Goal: Task Accomplishment & Management: Manage account settings

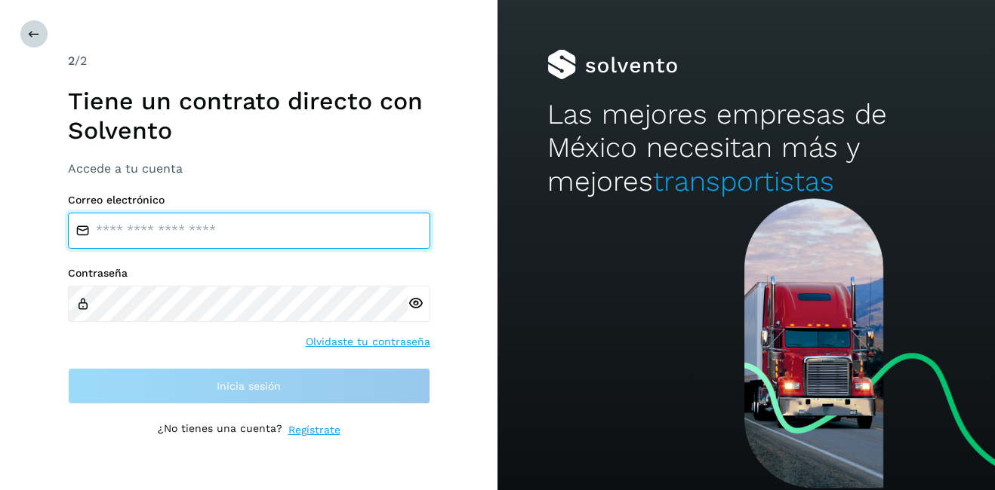
type input "**********"
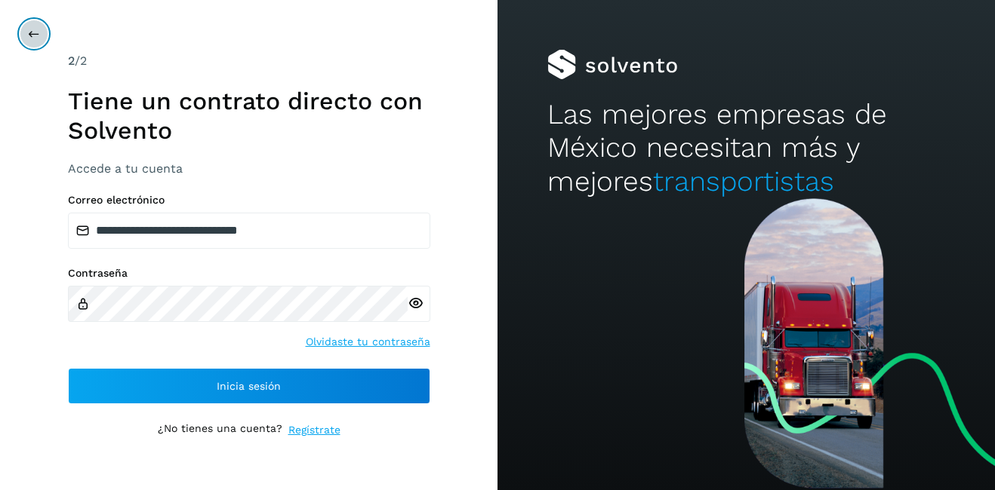
click at [30, 40] on button at bounding box center [34, 34] width 29 height 29
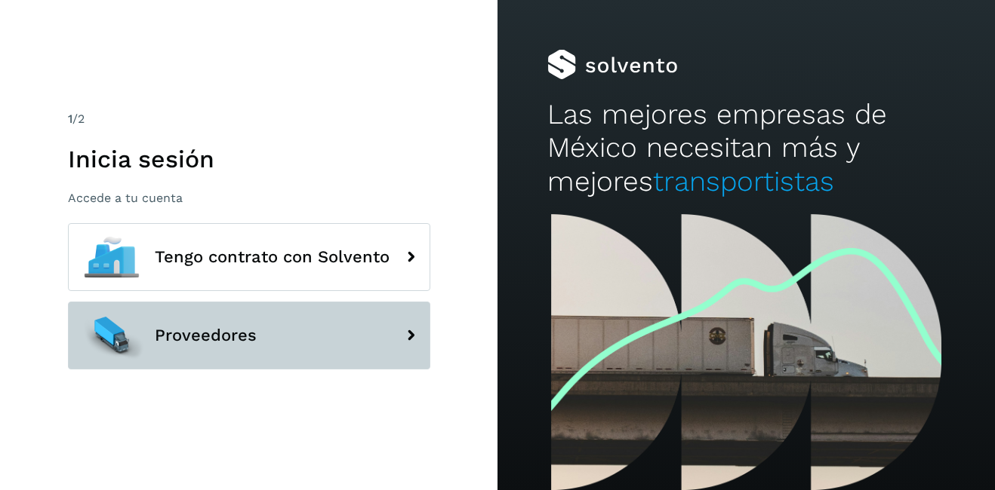
click at [186, 342] on span "Proveedores" at bounding box center [206, 336] width 102 height 18
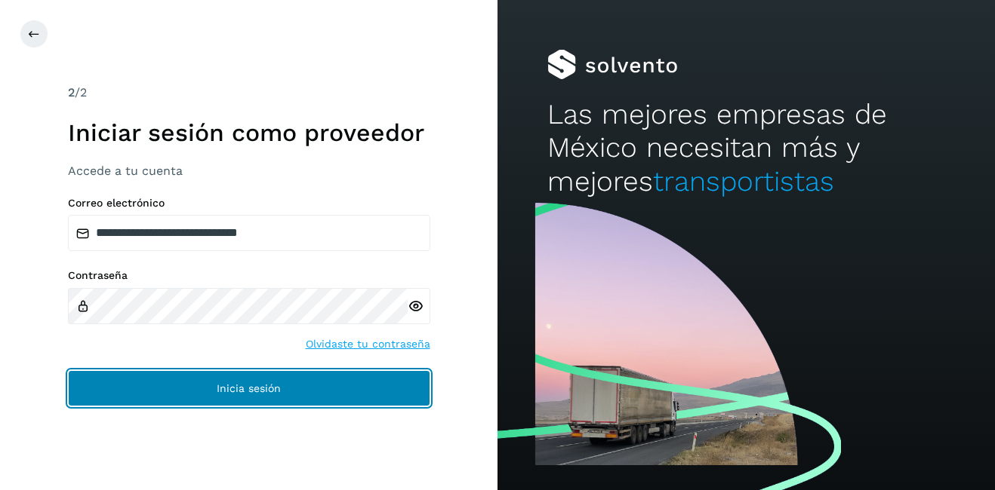
click at [349, 390] on button "Inicia sesión" at bounding box center [249, 389] width 362 height 36
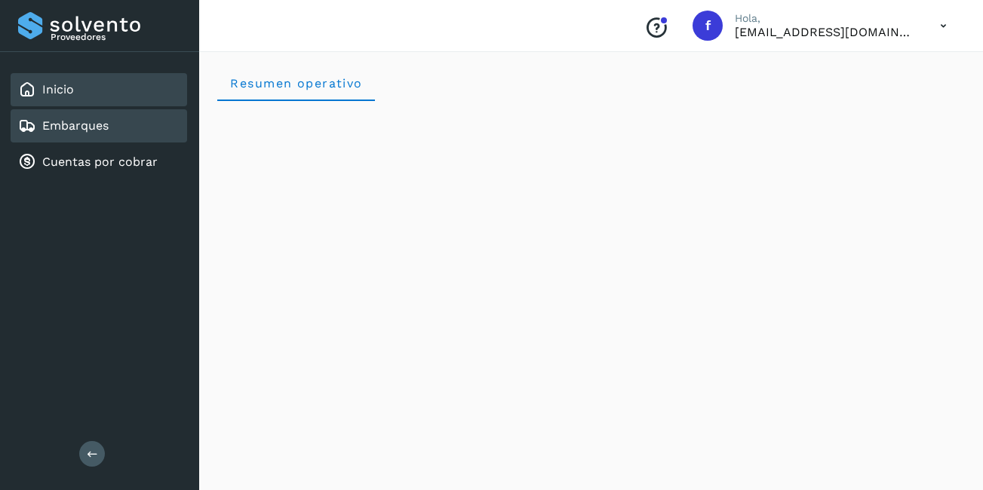
click at [91, 137] on div "Embarques" at bounding box center [99, 125] width 177 height 33
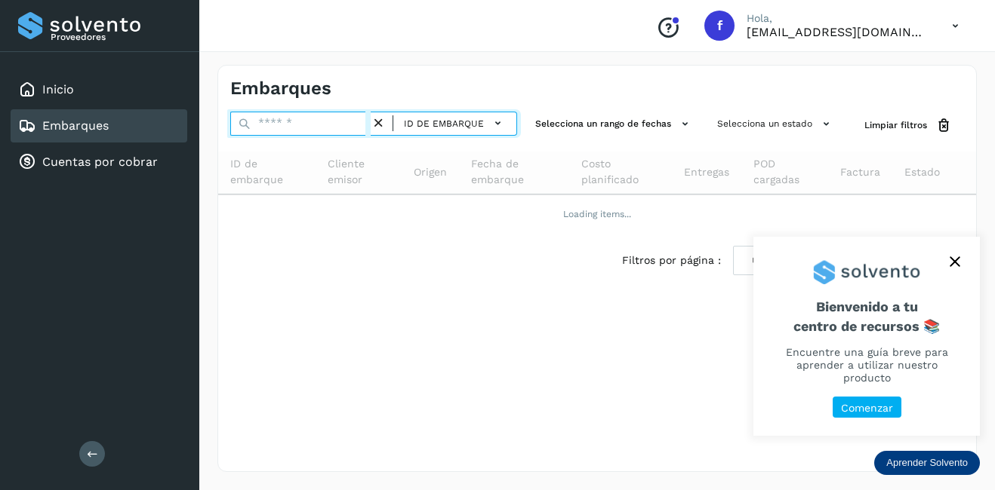
click at [347, 124] on input "text" at bounding box center [300, 124] width 140 height 24
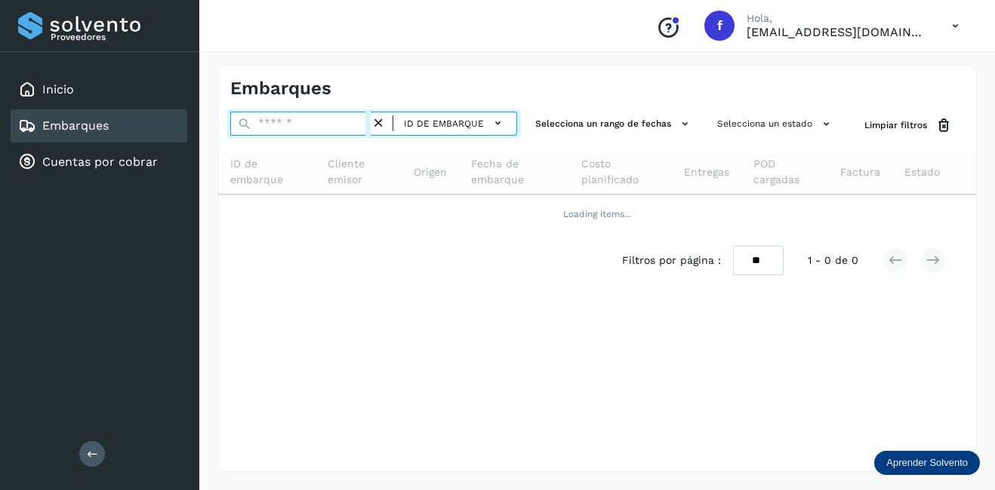
click at [323, 127] on input "text" at bounding box center [300, 124] width 140 height 24
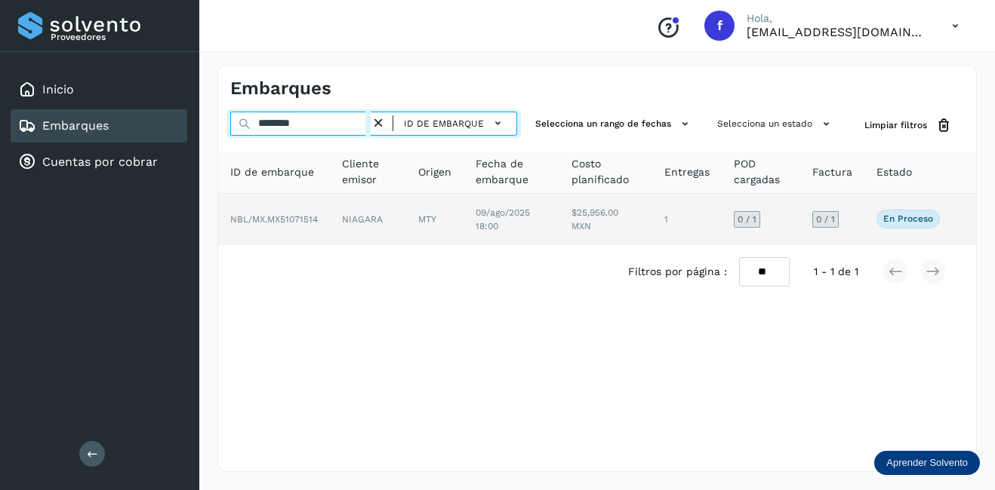
type input "********"
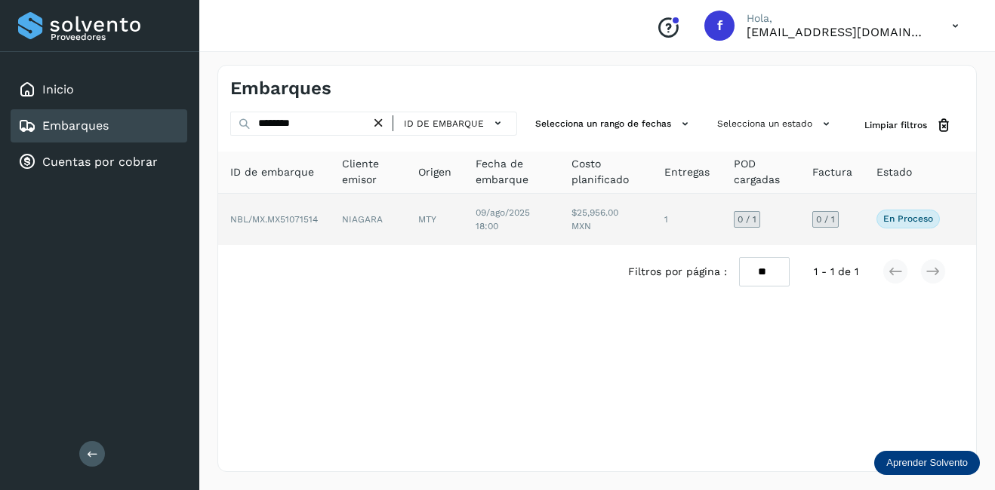
click at [406, 213] on td "NIAGARA" at bounding box center [434, 219] width 57 height 51
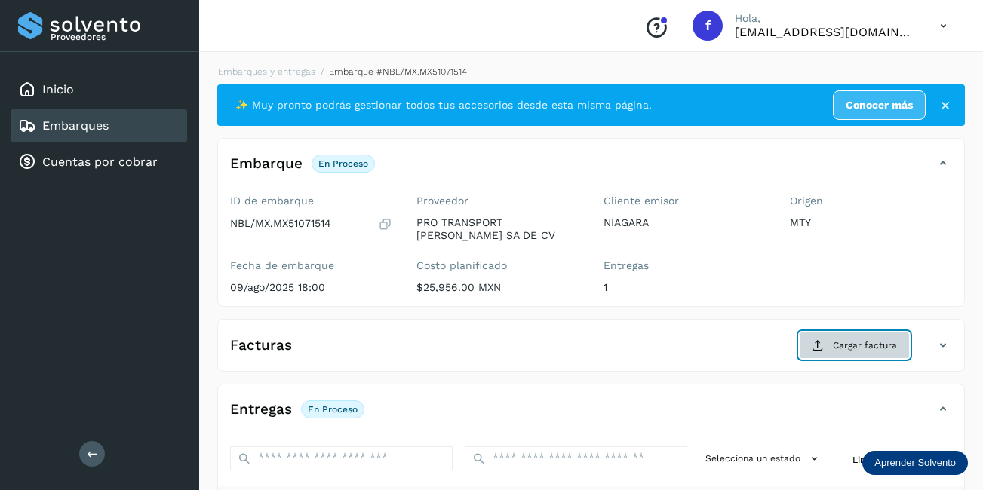
click at [870, 346] on span "Cargar factura" at bounding box center [865, 346] width 64 height 14
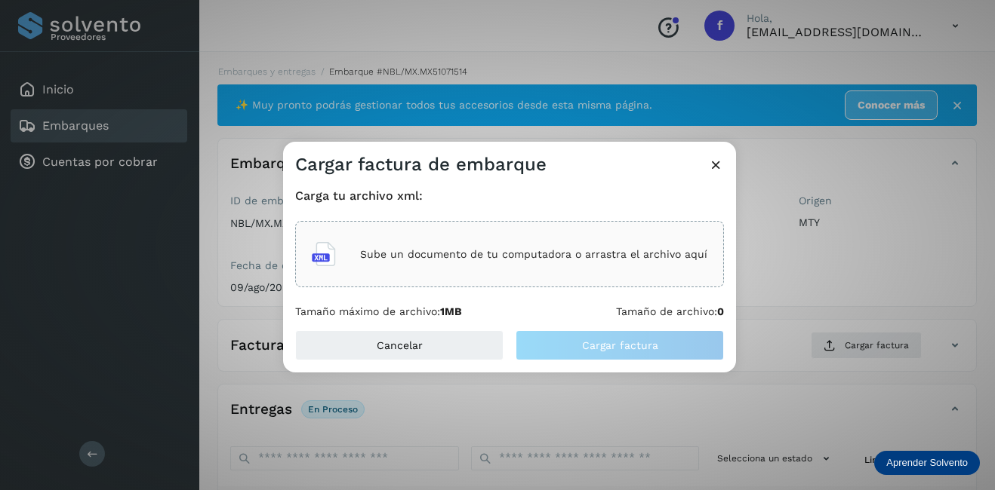
click at [478, 247] on div "Sube un documento de tu computadora o arrastra el archivo aquí" at bounding box center [509, 254] width 395 height 41
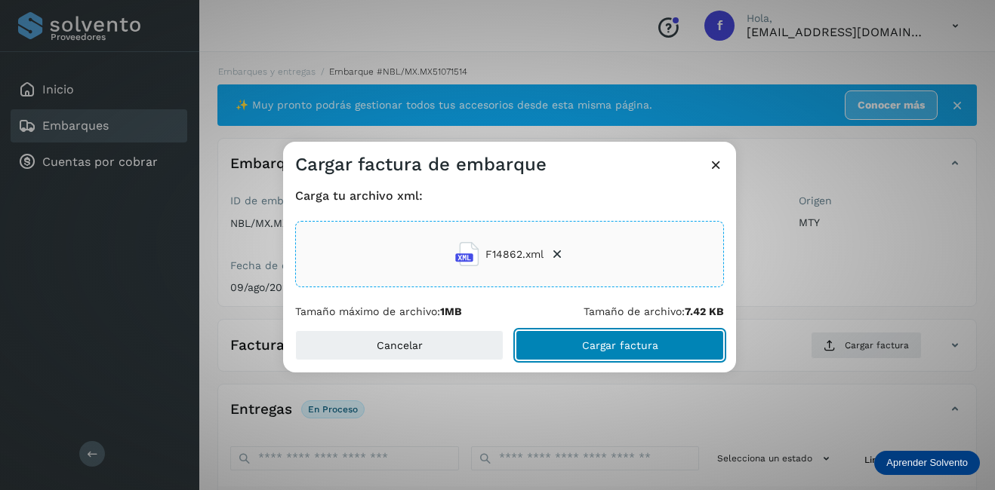
click at [639, 349] on span "Cargar factura" at bounding box center [620, 345] width 76 height 11
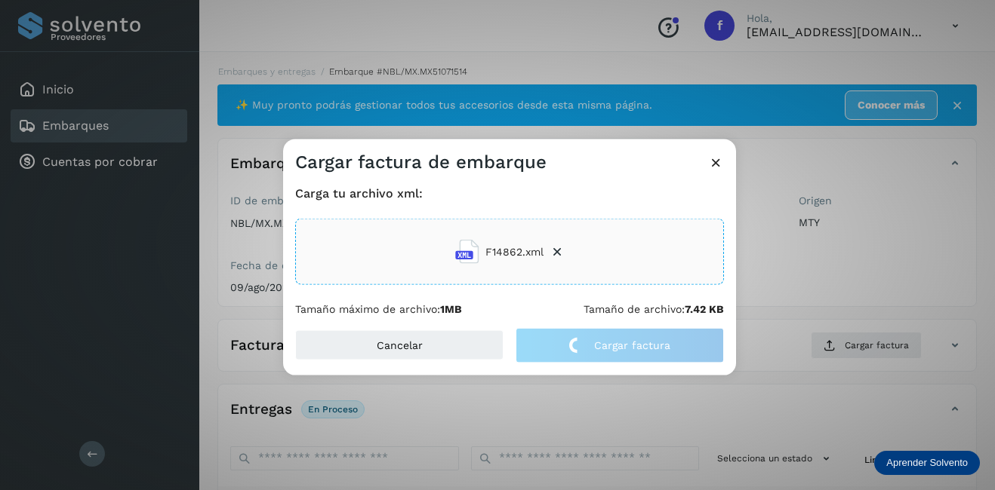
click at [801, 258] on div "Cargar factura de embarque Carga tu archivo xml: F14862.xml Tamaño máximo de ar…" at bounding box center [497, 245] width 995 height 490
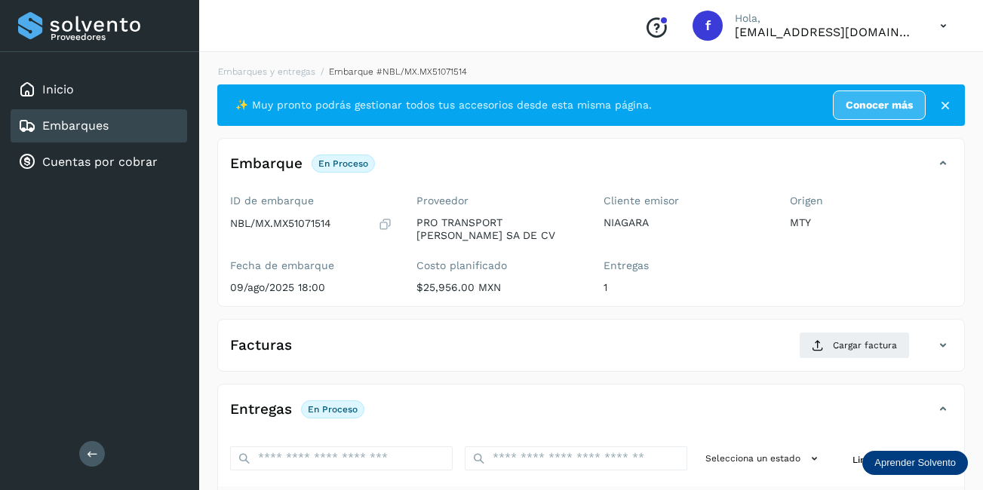
scroll to position [236, 0]
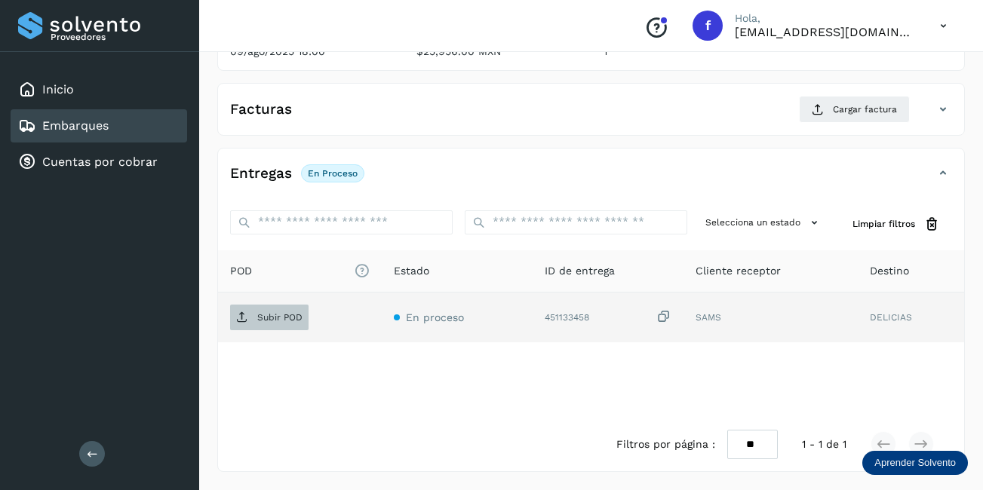
click at [293, 324] on span "Subir POD" at bounding box center [269, 318] width 78 height 24
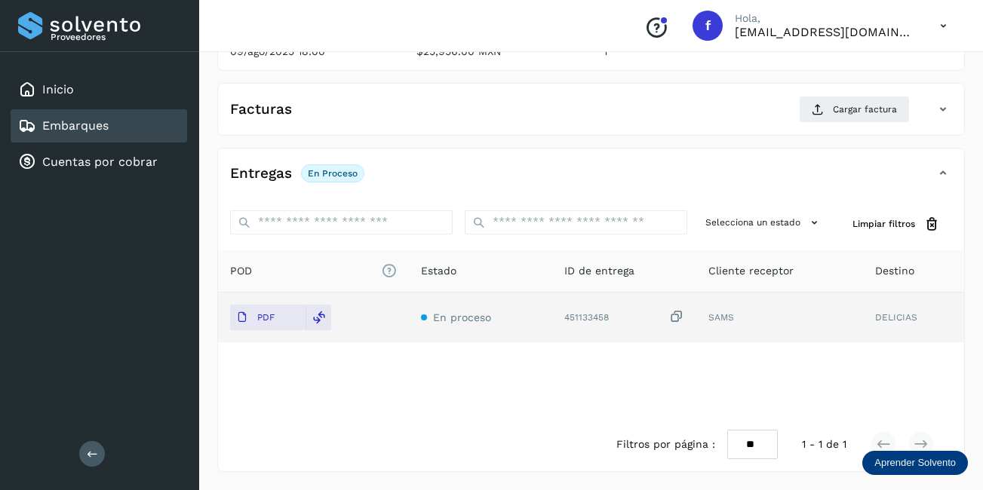
scroll to position [0, 0]
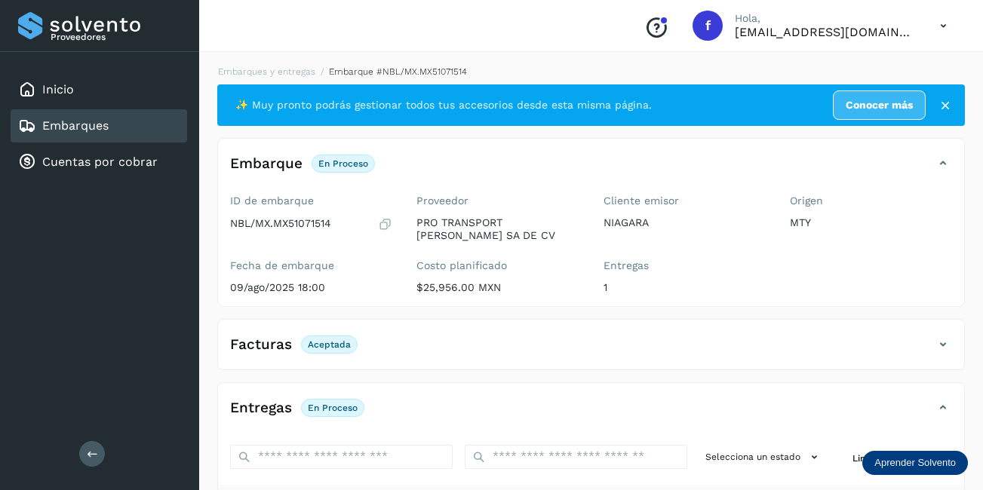
click at [100, 126] on link "Embarques" at bounding box center [75, 125] width 66 height 14
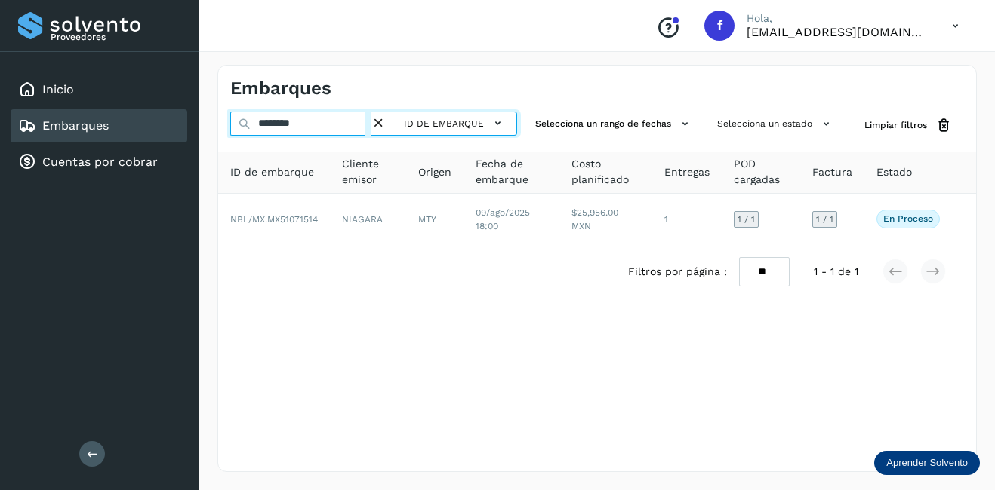
drag, startPoint x: 315, startPoint y: 125, endPoint x: 225, endPoint y: 135, distance: 90.4
click at [225, 135] on div "******** ID de embarque Selecciona un rango de fechas Selecciona un estado Limp…" at bounding box center [597, 126] width 758 height 28
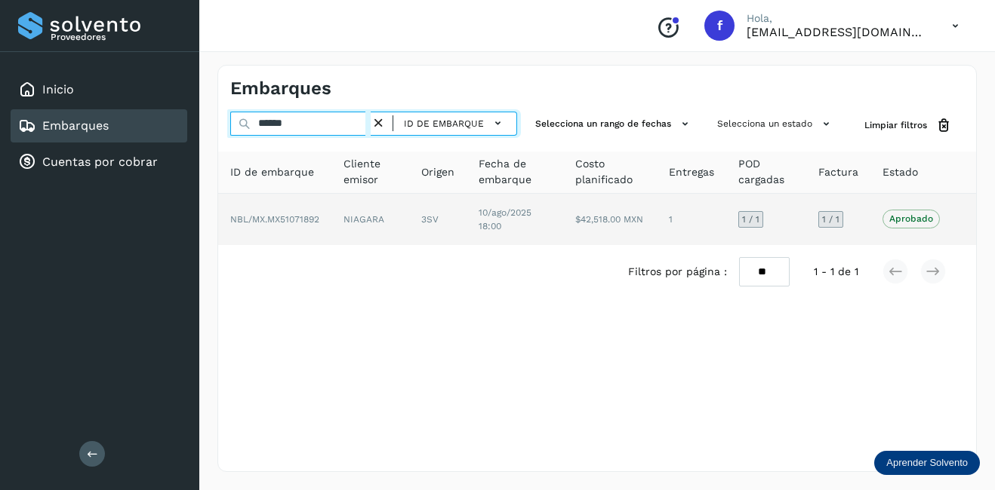
type input "******"
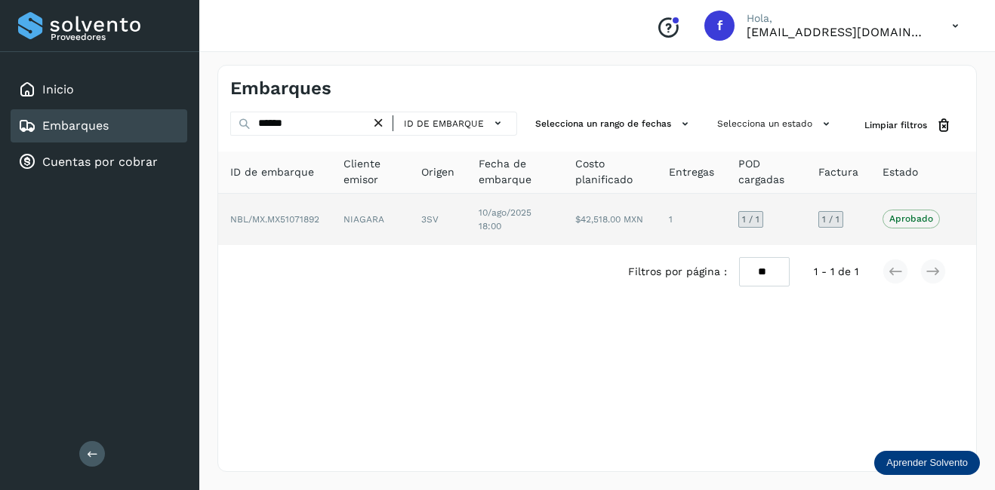
click at [314, 223] on span "NBL/MX.MX51071892" at bounding box center [274, 219] width 89 height 11
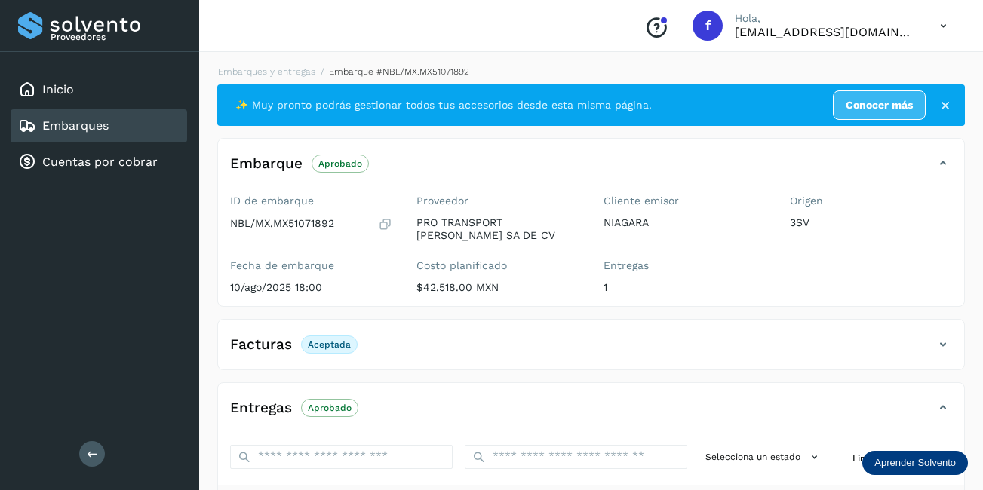
click at [166, 137] on div "Embarques" at bounding box center [99, 125] width 177 height 33
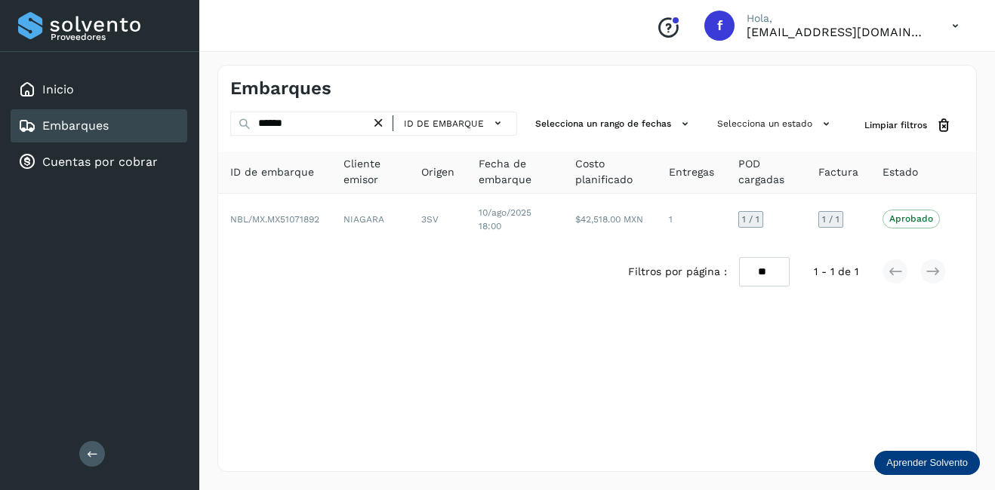
click at [380, 124] on icon at bounding box center [379, 123] width 16 height 16
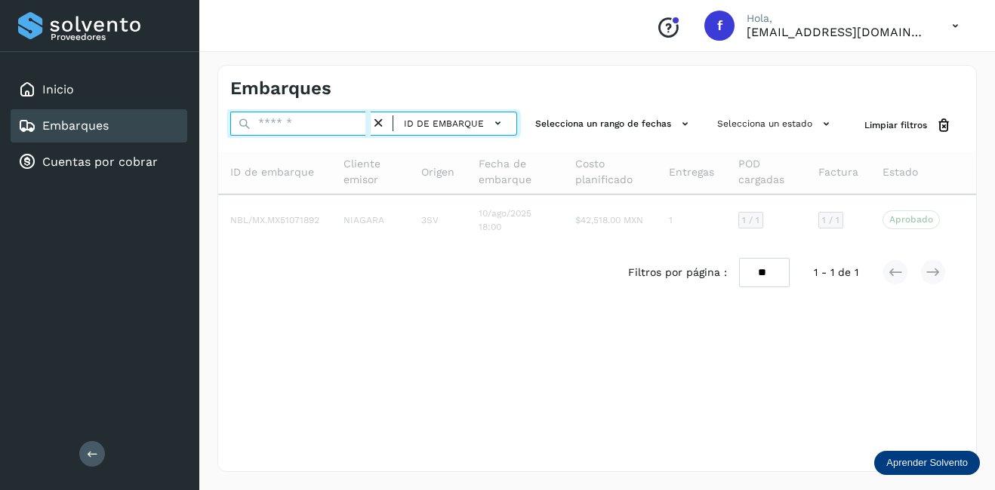
click at [310, 124] on input "text" at bounding box center [300, 124] width 140 height 24
paste input "**********"
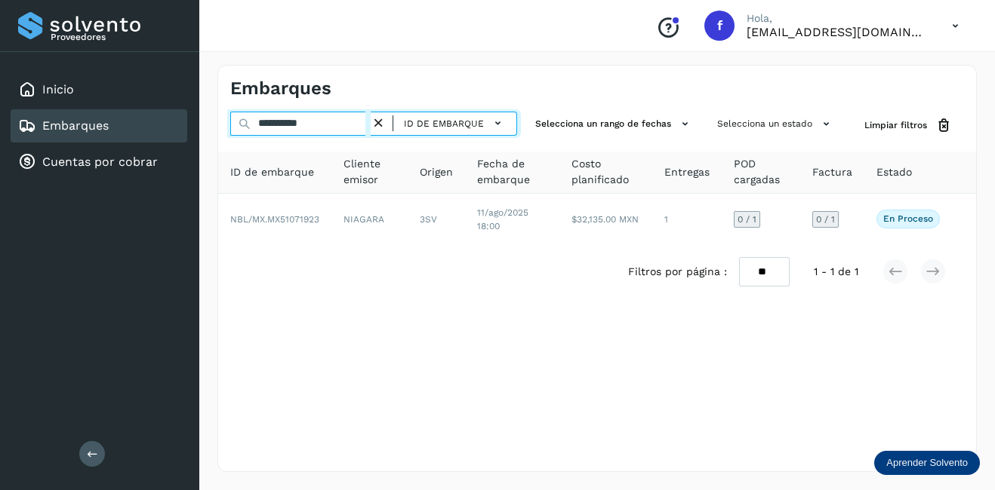
click at [272, 126] on input "**********" at bounding box center [300, 124] width 140 height 24
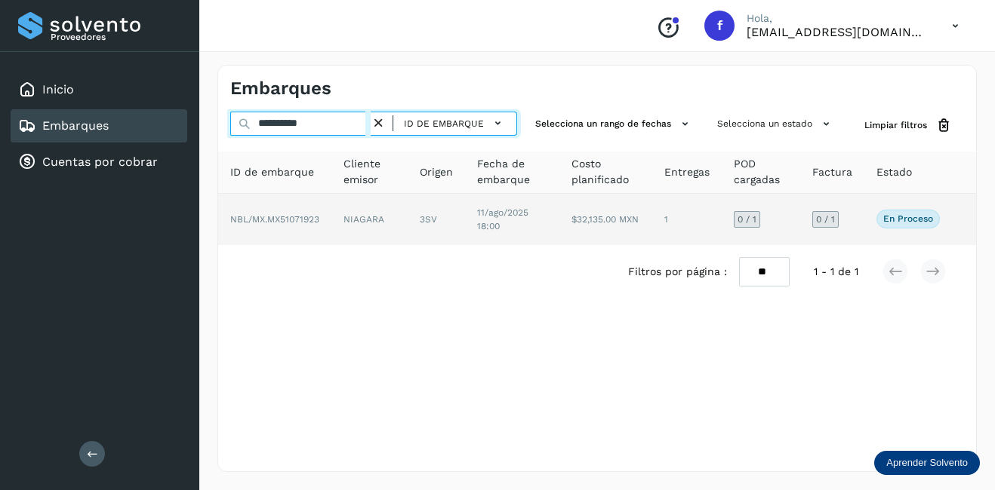
type input "**********"
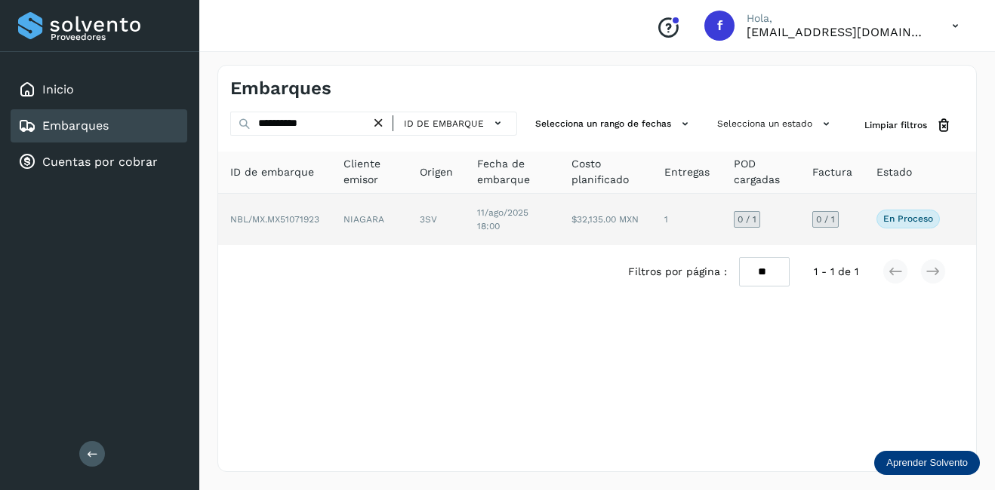
click at [407, 227] on td "NIAGARA" at bounding box center [435, 219] width 57 height 51
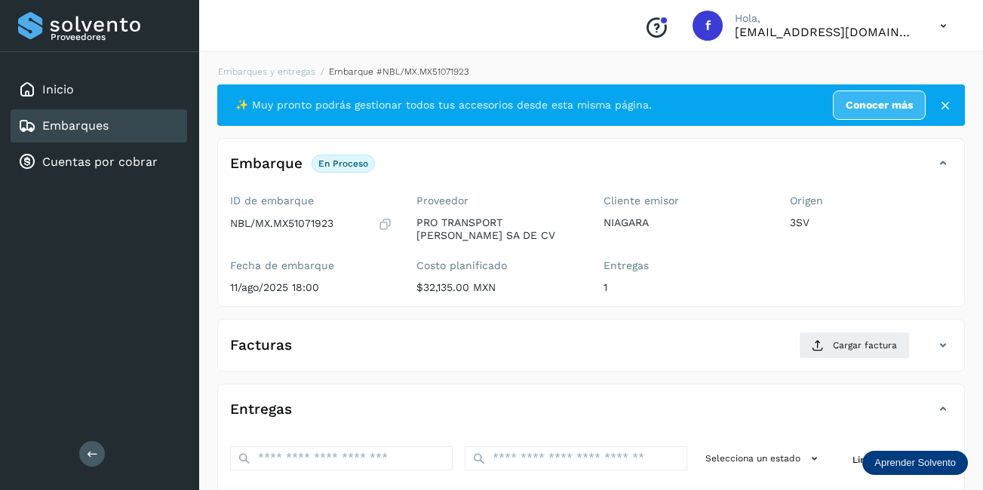
scroll to position [226, 0]
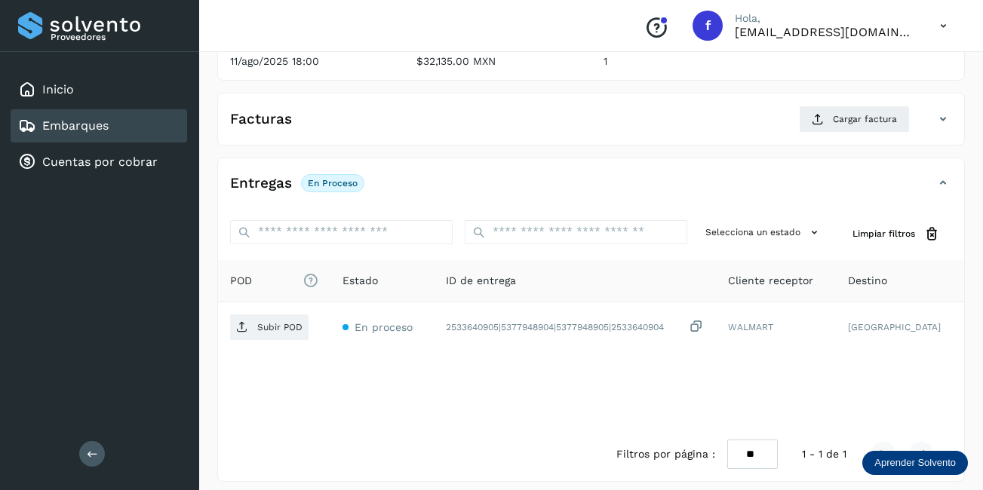
click at [568, 148] on div "✨ Muy pronto podrás gestionar todos tus accesorios desde esta misma página. Con…" at bounding box center [591, 170] width 748 height 624
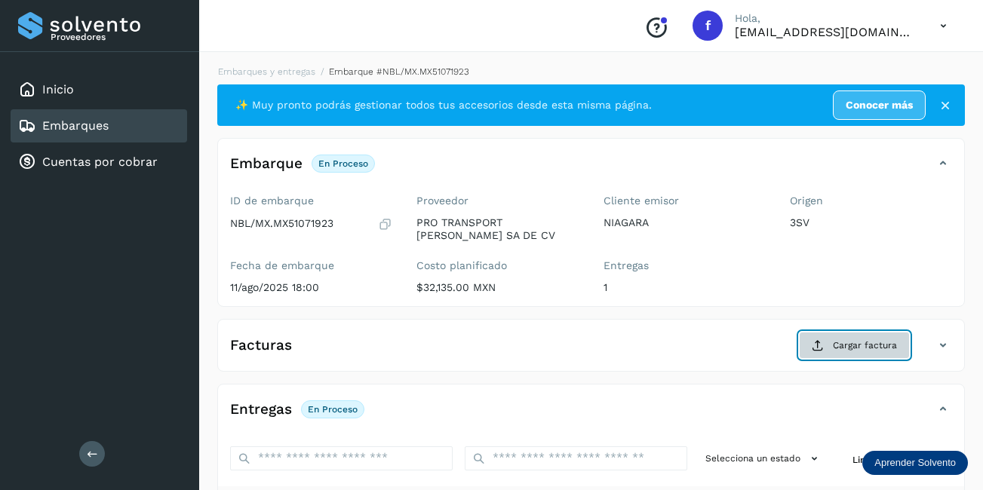
click at [861, 342] on span "Cargar factura" at bounding box center [865, 346] width 64 height 14
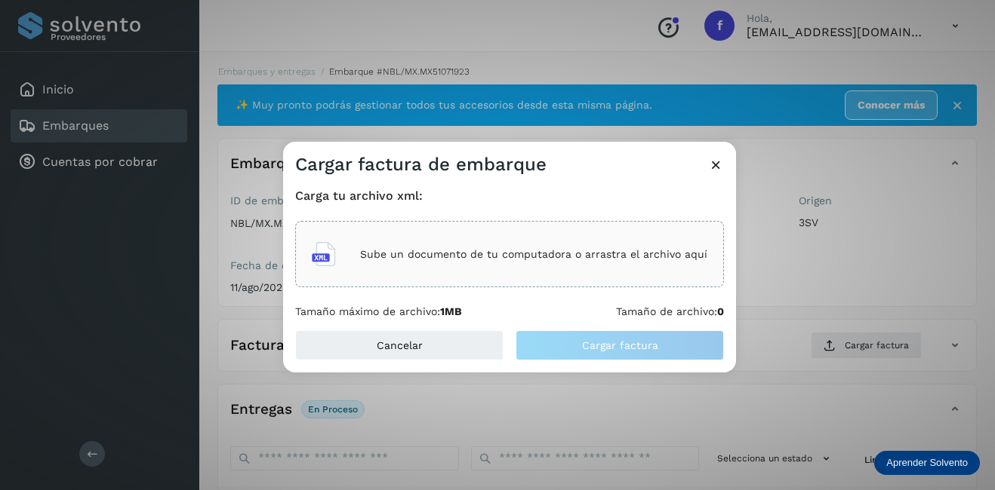
click at [368, 275] on div "Sube un documento de tu computadora o arrastra el archivo aquí" at bounding box center [509, 254] width 429 height 66
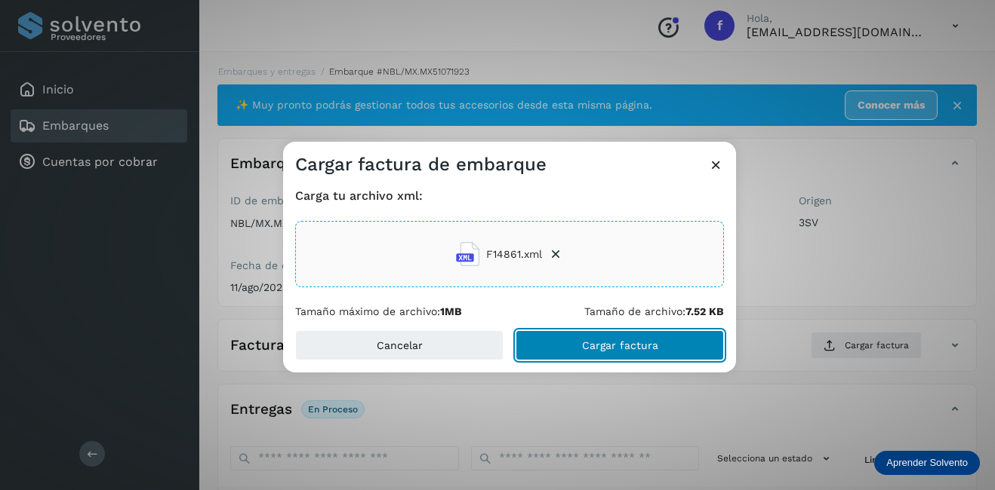
click at [654, 355] on button "Cargar factura" at bounding box center [619, 346] width 208 height 30
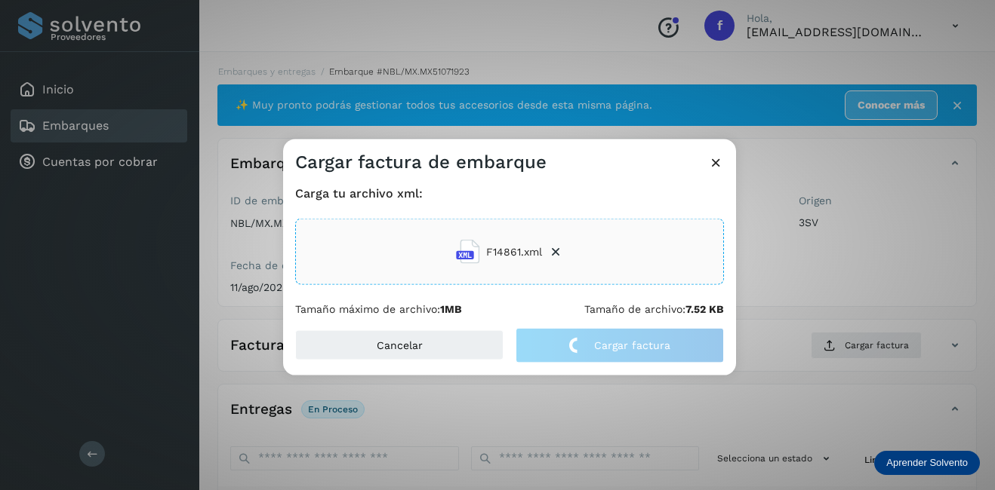
drag, startPoint x: 856, startPoint y: 266, endPoint x: 372, endPoint y: 340, distance: 489.3
click at [855, 266] on div "Cargar factura de embarque Carga tu archivo xml: F14861.xml Tamaño máximo de ar…" at bounding box center [497, 245] width 995 height 490
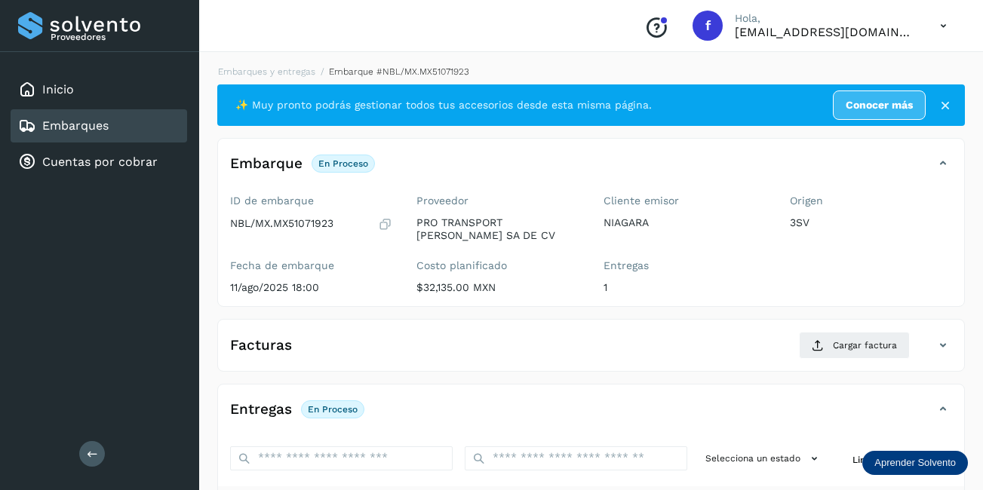
scroll to position [236, 0]
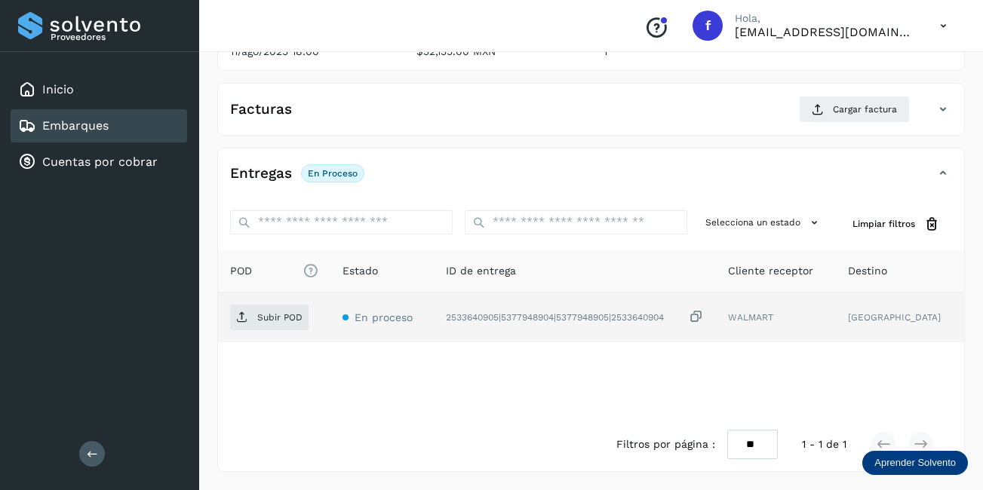
click at [331, 331] on td "Subir POD" at bounding box center [382, 318] width 103 height 50
click at [257, 312] on span "Subir POD" at bounding box center [269, 318] width 78 height 24
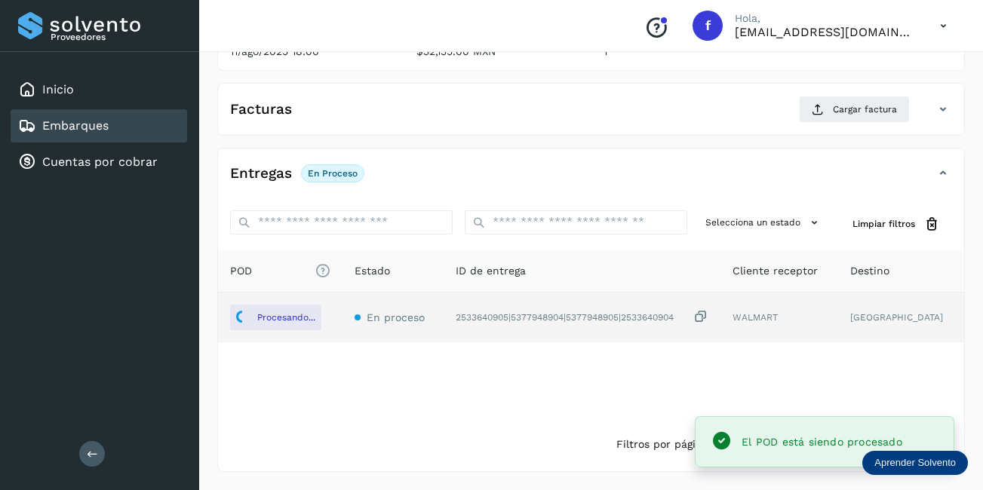
scroll to position [10, 0]
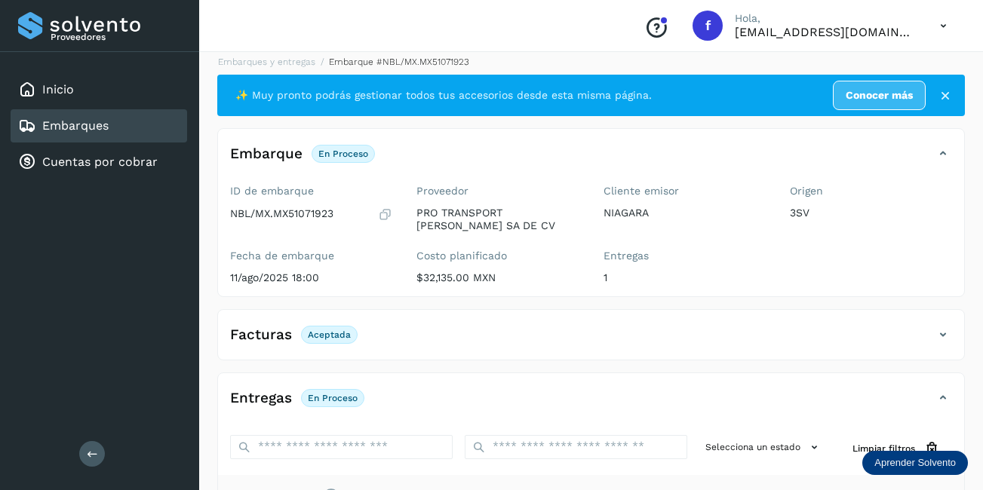
click at [118, 137] on div "Embarques" at bounding box center [99, 125] width 177 height 33
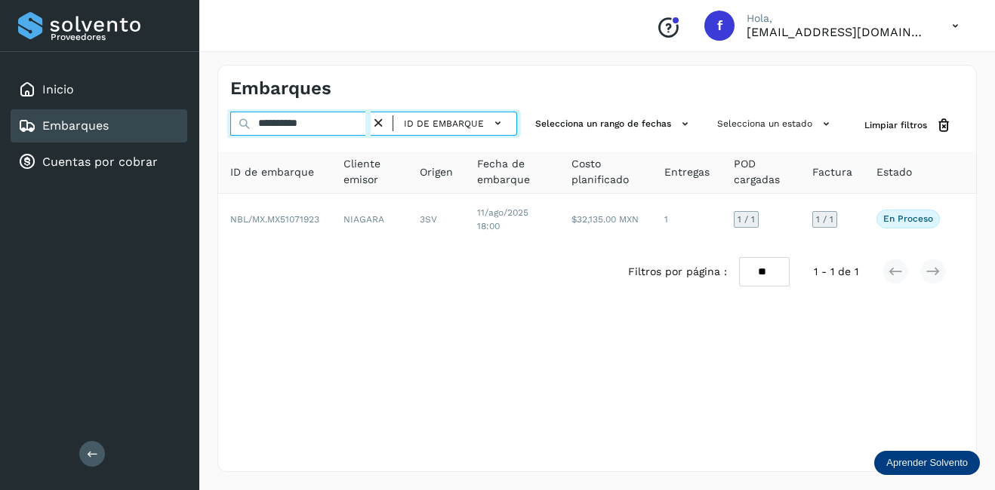
drag, startPoint x: 328, startPoint y: 129, endPoint x: 254, endPoint y: 130, distance: 74.0
click at [254, 130] on input "**********" at bounding box center [300, 124] width 140 height 24
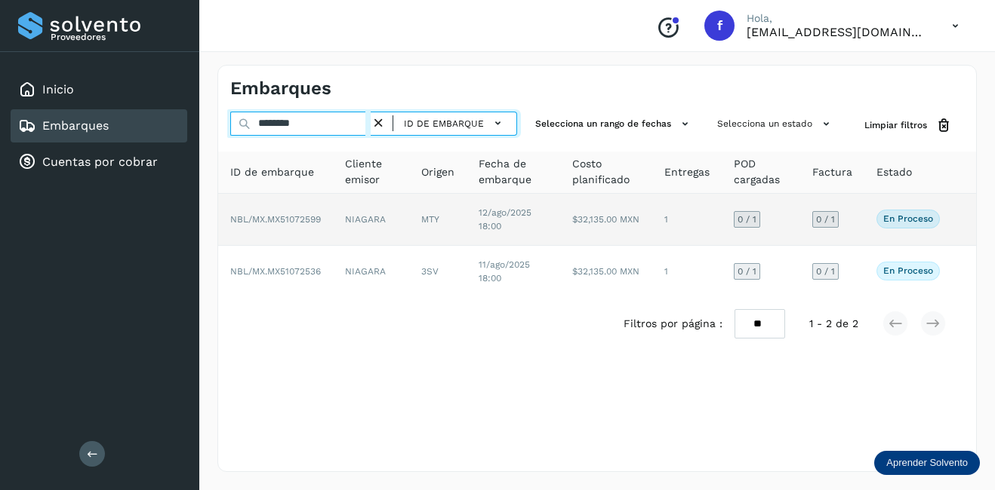
type input "********"
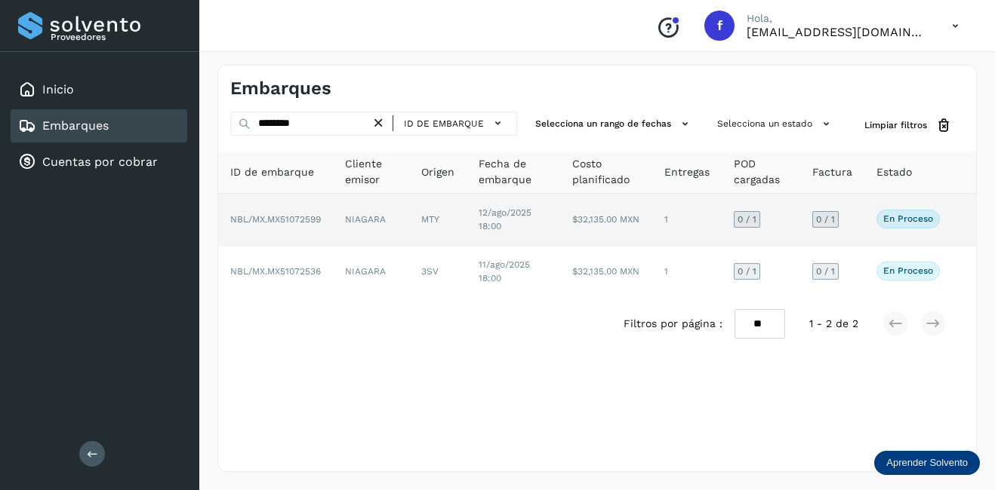
click at [340, 218] on td "NIAGARA" at bounding box center [371, 220] width 76 height 52
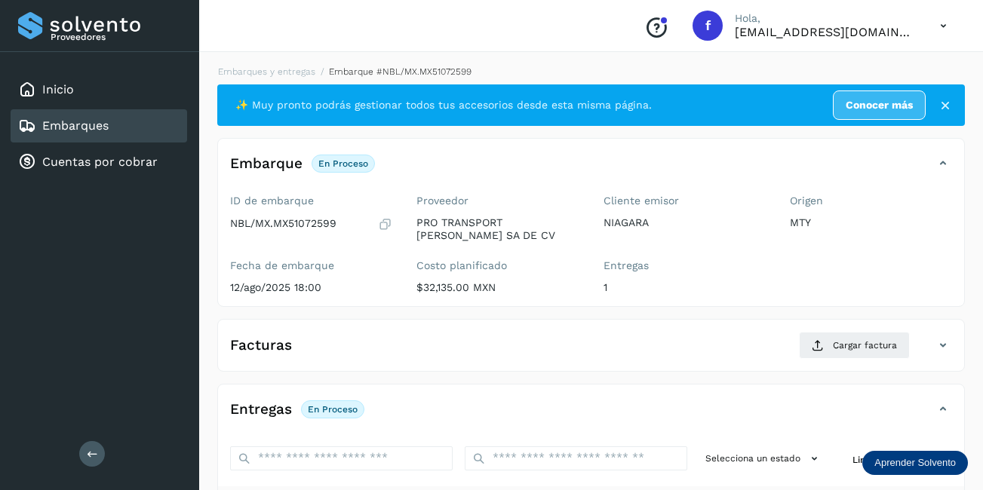
click at [128, 126] on div "Embarques" at bounding box center [99, 125] width 177 height 33
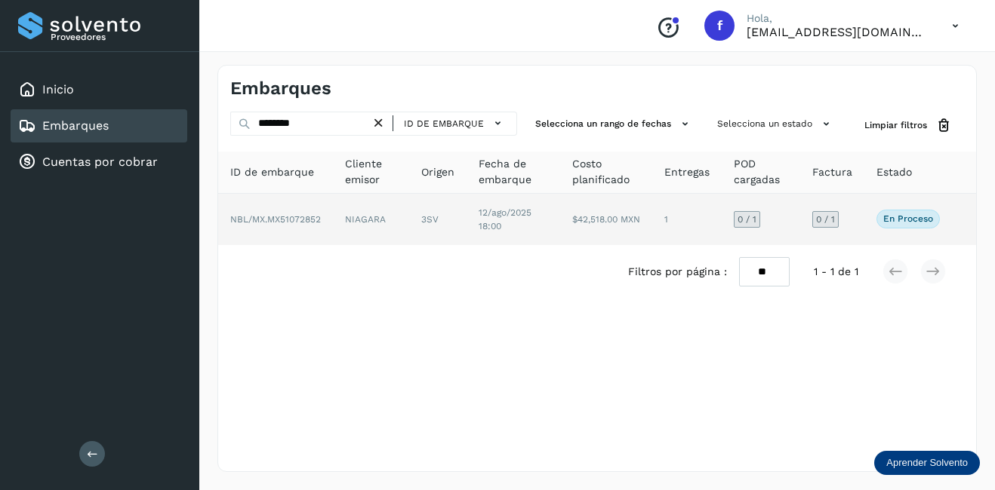
click at [333, 228] on td "NBL/MX.MX51072852" at bounding box center [371, 219] width 76 height 51
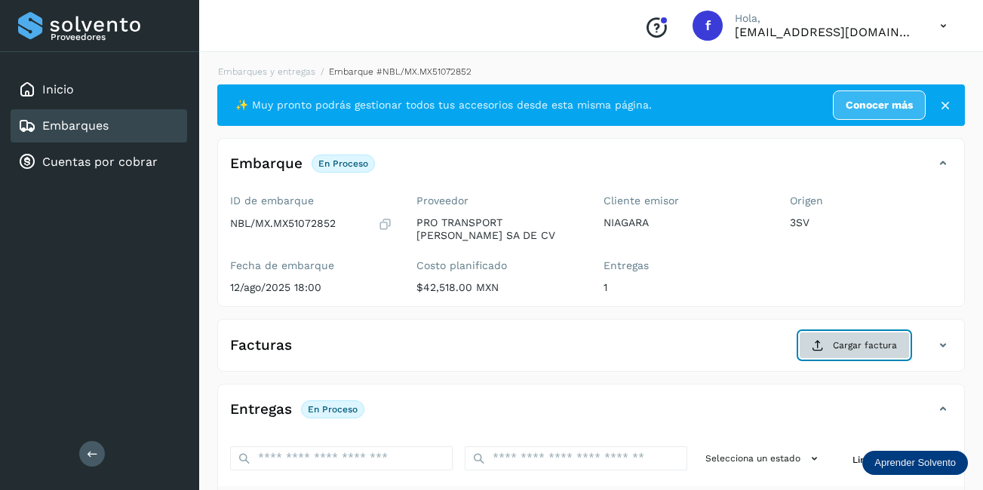
click at [906, 346] on button "Cargar factura" at bounding box center [854, 345] width 111 height 27
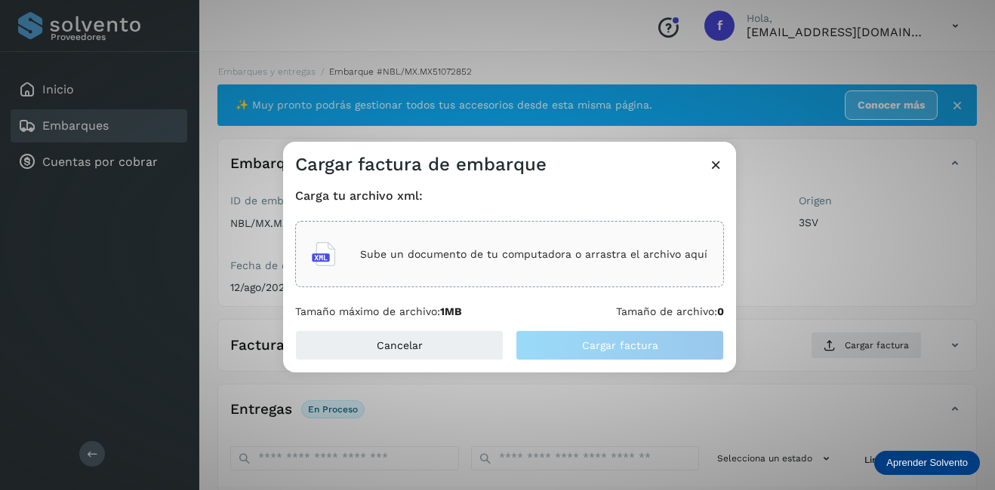
click at [386, 257] on p "Sube un documento de tu computadora o arrastra el archivo aquí" at bounding box center [533, 254] width 347 height 13
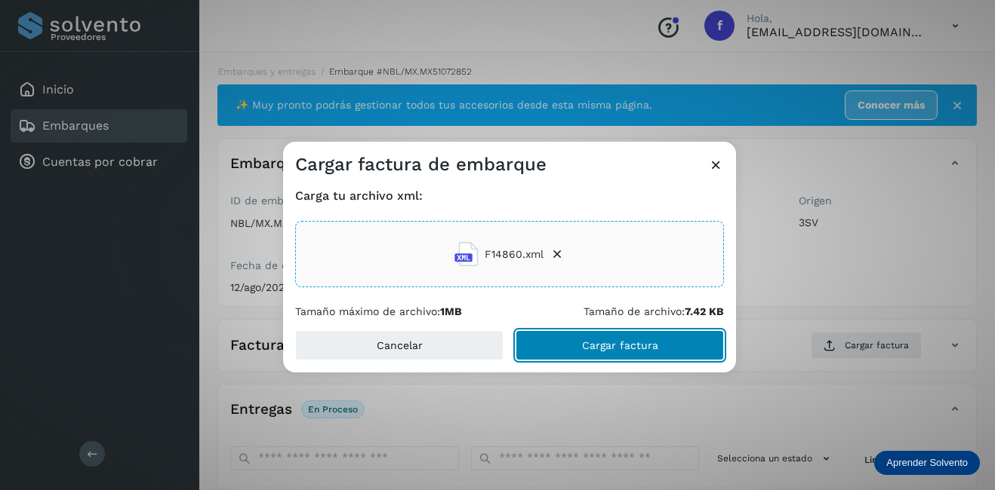
click at [586, 354] on button "Cargar factura" at bounding box center [619, 346] width 208 height 30
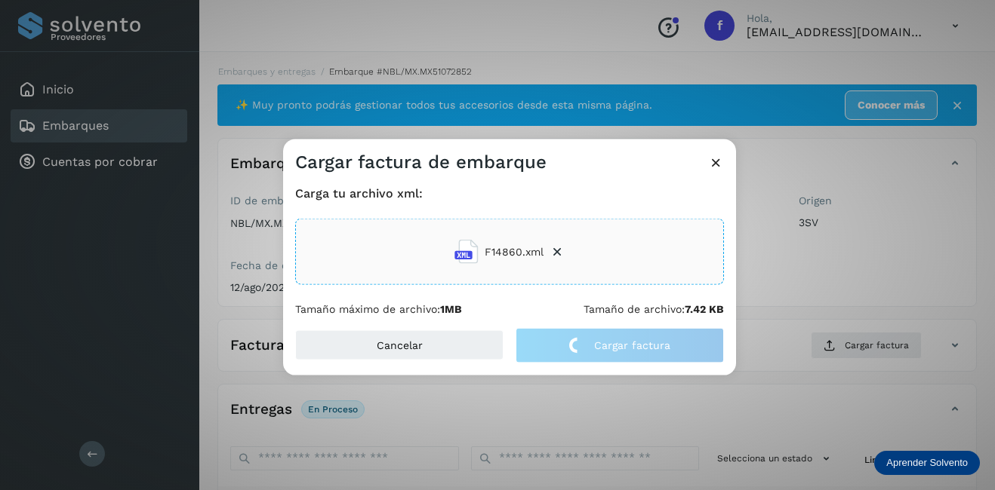
click at [872, 300] on div "Cargar factura de embarque Carga tu archivo xml: F14860.xml Tamaño máximo de ar…" at bounding box center [497, 245] width 995 height 490
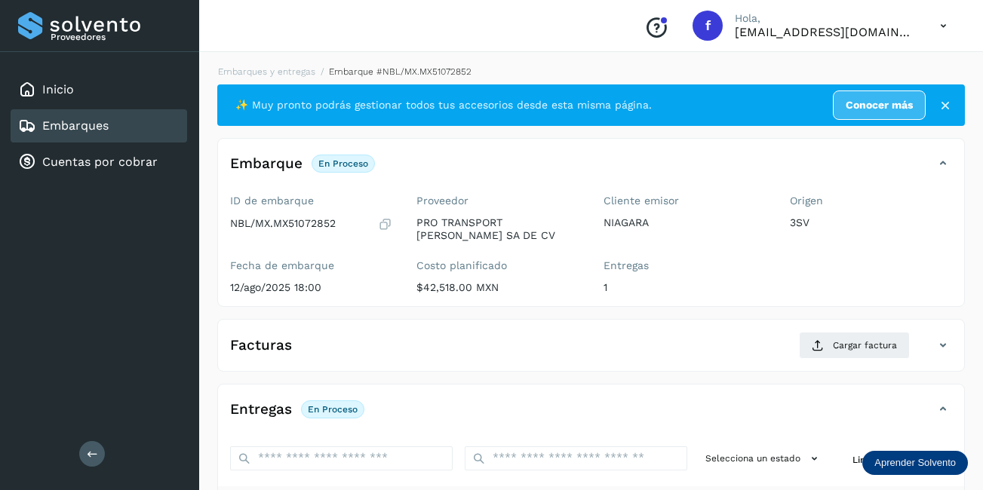
scroll to position [236, 0]
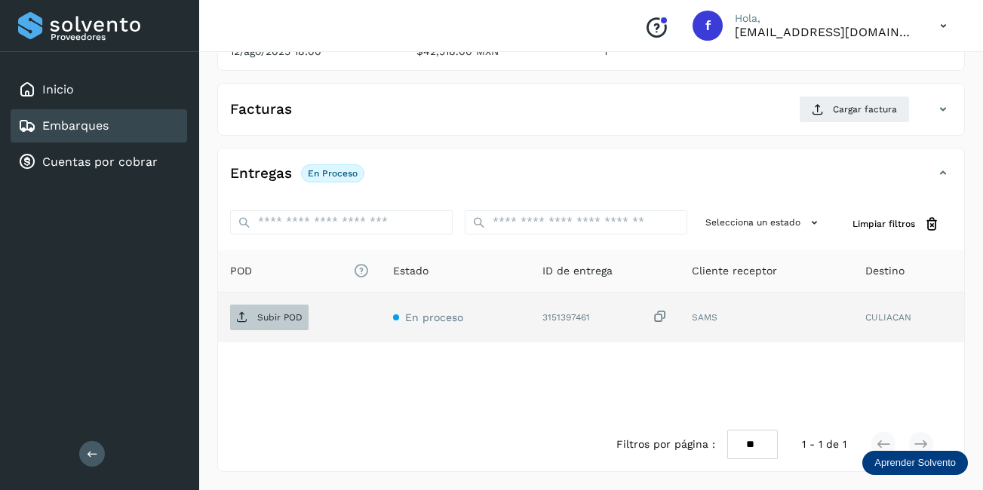
click at [306, 315] on span "Subir POD" at bounding box center [269, 318] width 78 height 24
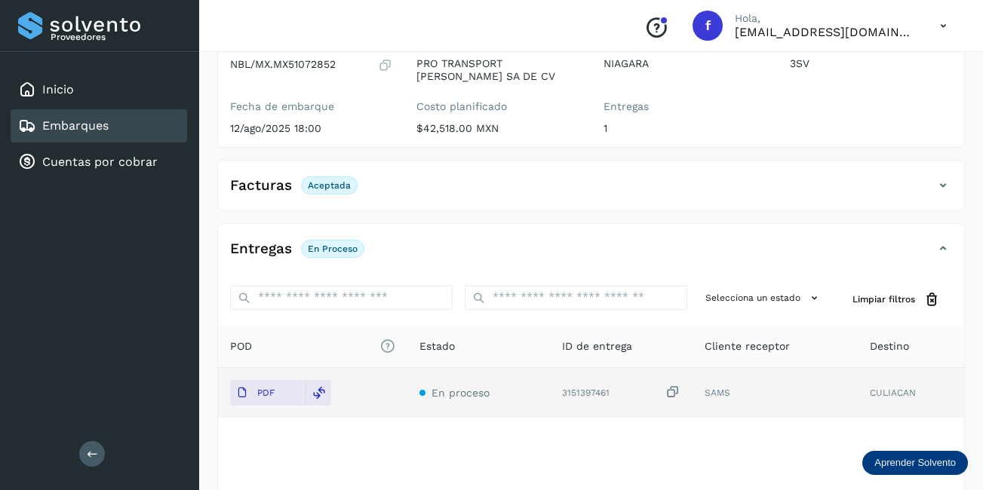
scroll to position [8, 0]
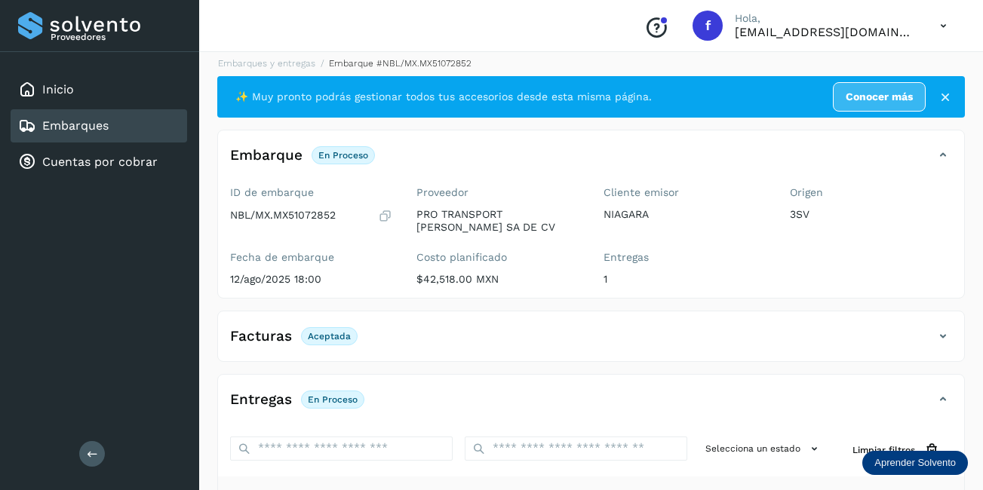
click at [116, 134] on div "Embarques" at bounding box center [99, 125] width 177 height 33
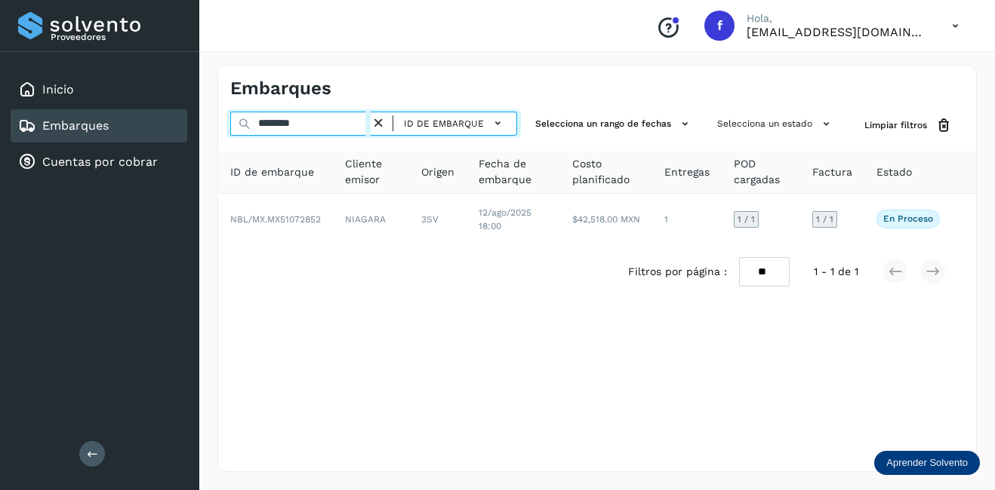
drag, startPoint x: 331, startPoint y: 120, endPoint x: 193, endPoint y: 121, distance: 137.3
click at [193, 121] on div "Proveedores Inicio Embarques Cuentas por cobrar Salir Conoce nuestros beneficio…" at bounding box center [497, 245] width 995 height 490
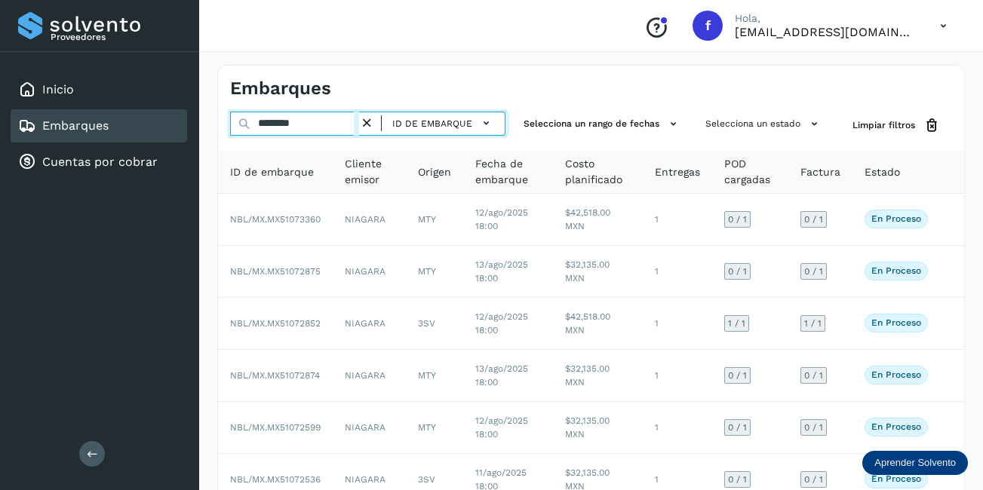
drag, startPoint x: 315, startPoint y: 124, endPoint x: 210, endPoint y: 120, distance: 105.7
click at [214, 121] on div "Embarques ******** ID de embarque Selecciona un rango de fechas Selecciona un e…" at bounding box center [591, 417] width 784 height 740
paste input "**"
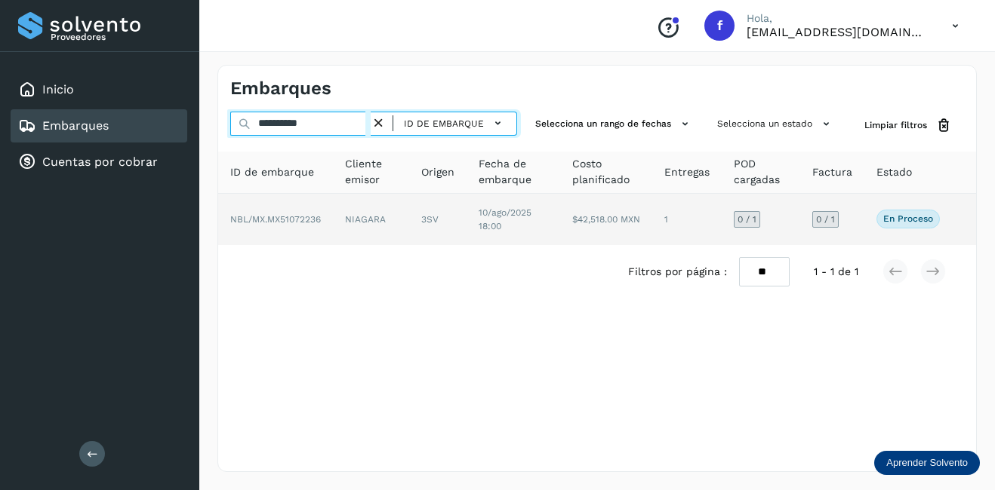
type input "**********"
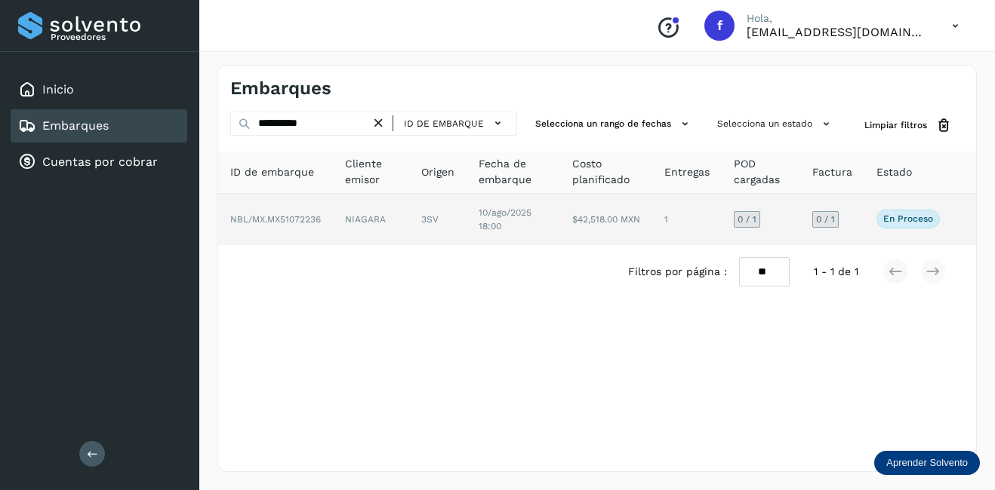
click at [409, 229] on td "NIAGARA" at bounding box center [437, 219] width 57 height 51
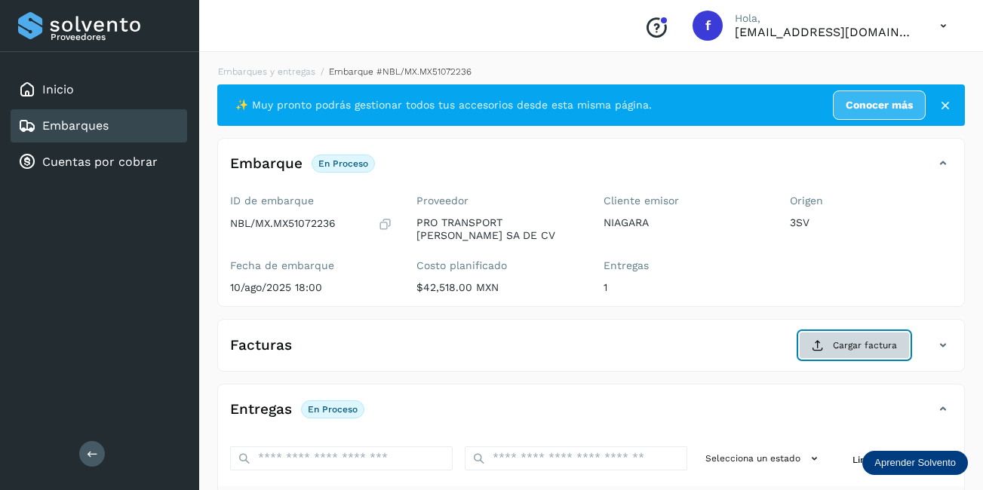
click at [878, 345] on span "Cargar factura" at bounding box center [865, 346] width 64 height 14
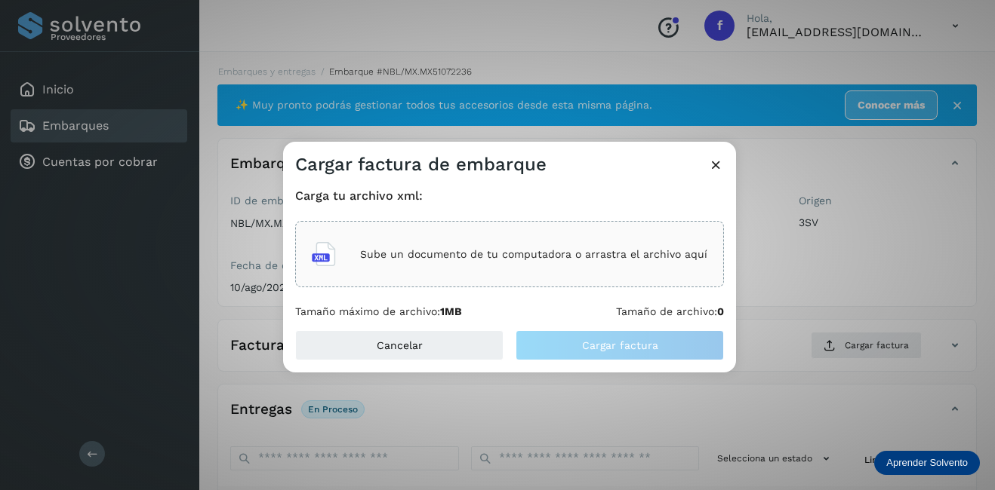
click at [364, 232] on div "Sube un documento de tu computadora o arrastra el archivo aquí" at bounding box center [509, 254] width 429 height 66
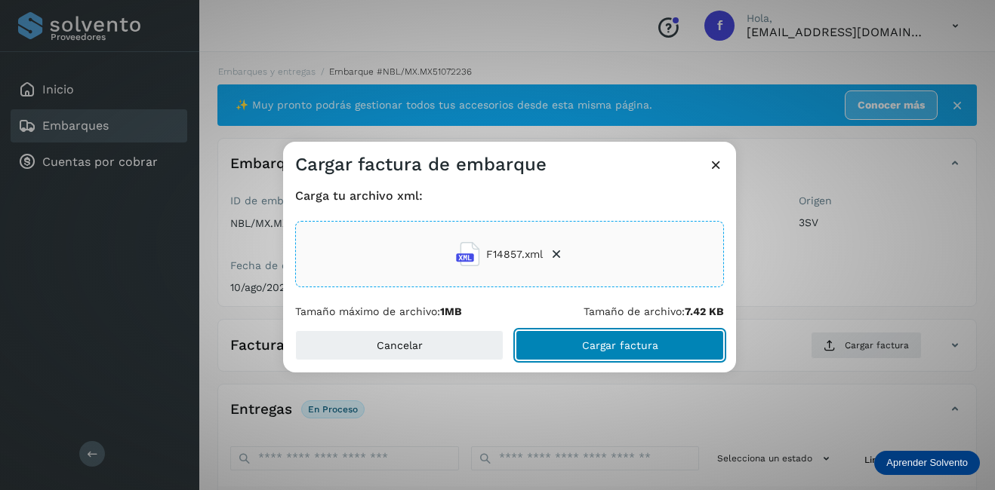
click at [628, 341] on span "Cargar factura" at bounding box center [620, 345] width 76 height 11
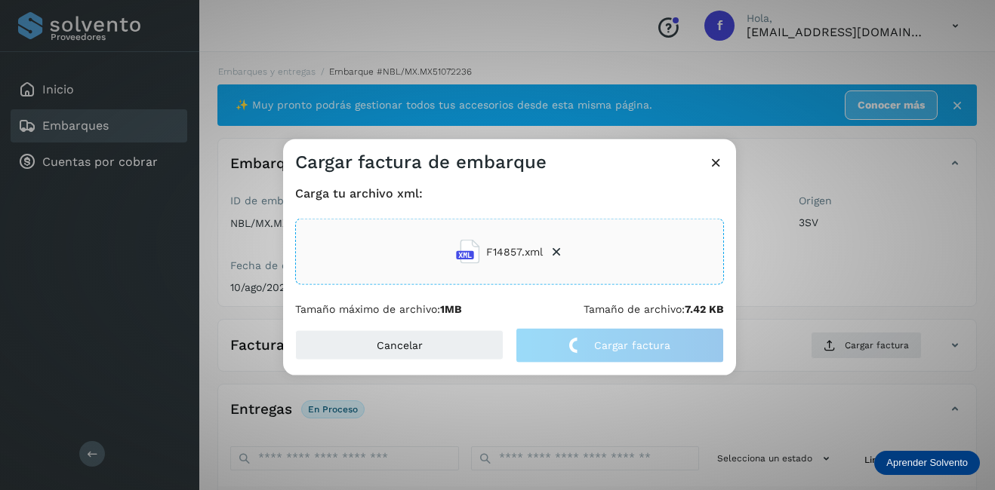
click at [868, 286] on div "Cargar factura de embarque Carga tu archivo xml: F14857.xml Tamaño máximo de ar…" at bounding box center [497, 245] width 995 height 490
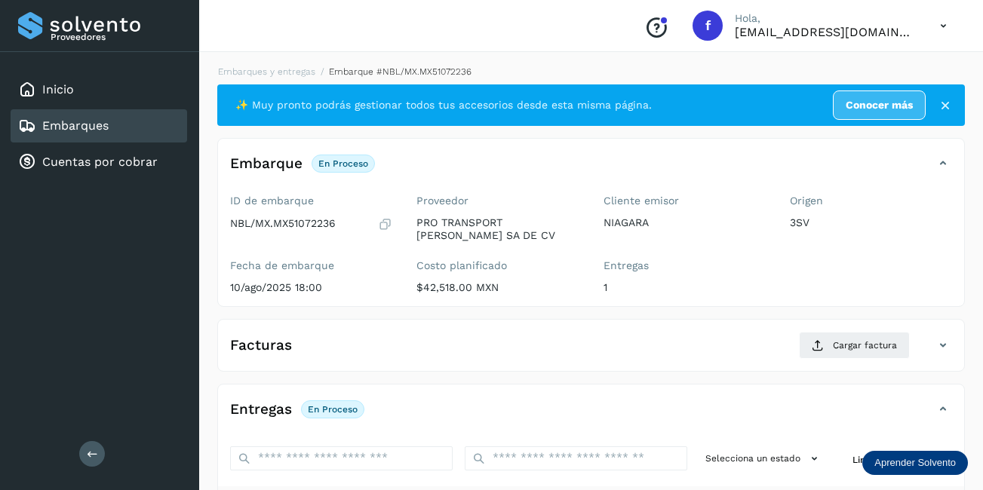
scroll to position [236, 0]
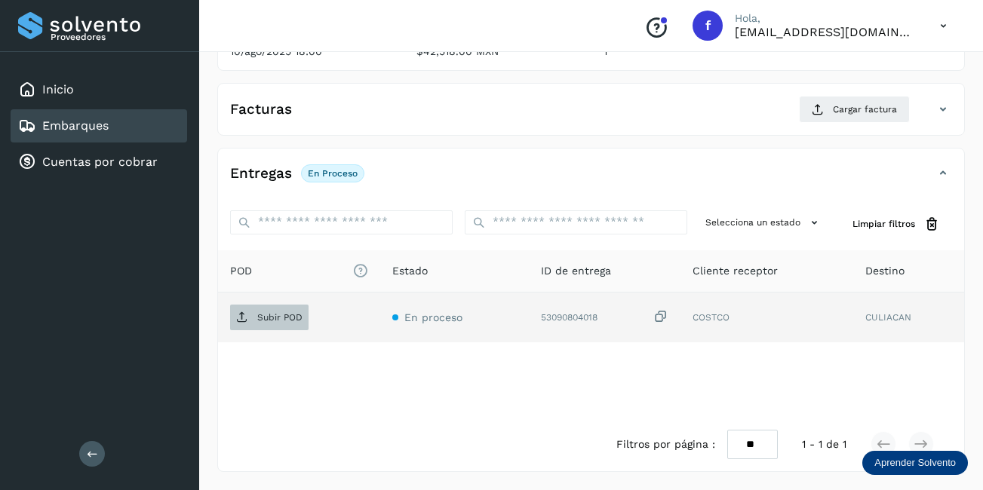
click at [273, 320] on p "Subir POD" at bounding box center [279, 317] width 45 height 11
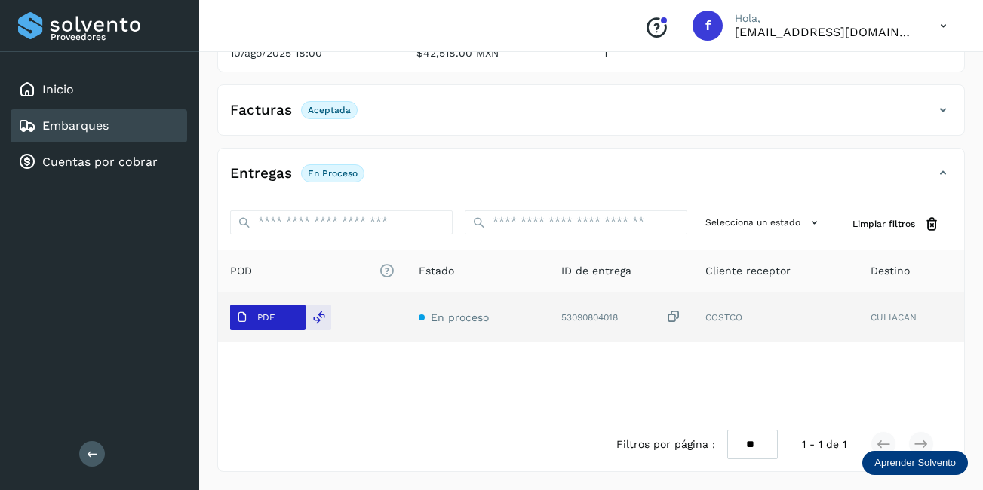
scroll to position [8, 0]
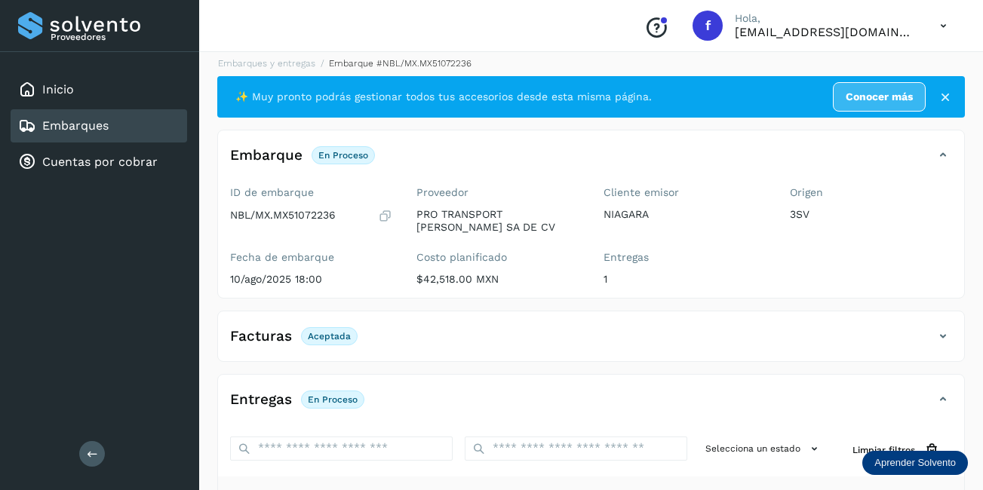
click at [144, 132] on div "Embarques" at bounding box center [99, 125] width 177 height 33
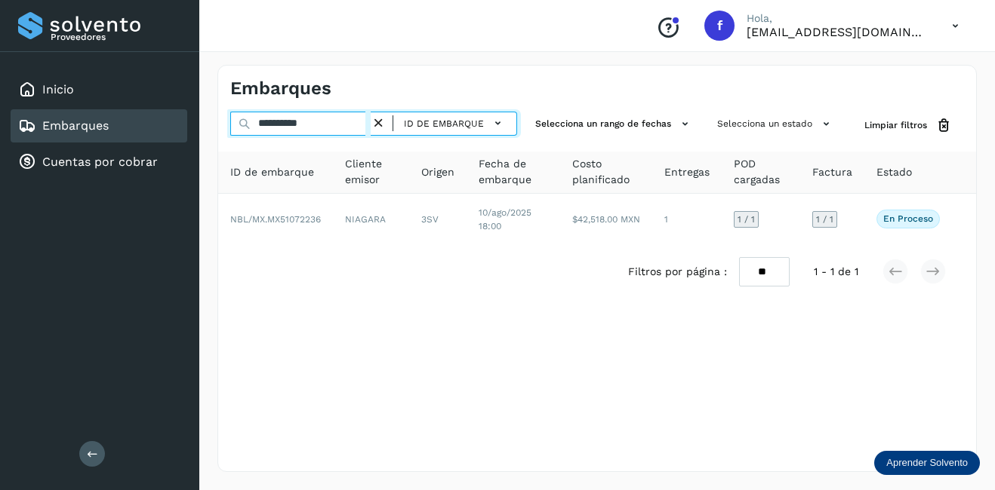
drag, startPoint x: 316, startPoint y: 127, endPoint x: 274, endPoint y: 131, distance: 42.4
click at [274, 131] on input "**********" at bounding box center [300, 124] width 140 height 24
type input "**********"
drag, startPoint x: 324, startPoint y: 123, endPoint x: 214, endPoint y: 131, distance: 111.2
click at [216, 131] on div "**********" at bounding box center [596, 269] width 795 height 444
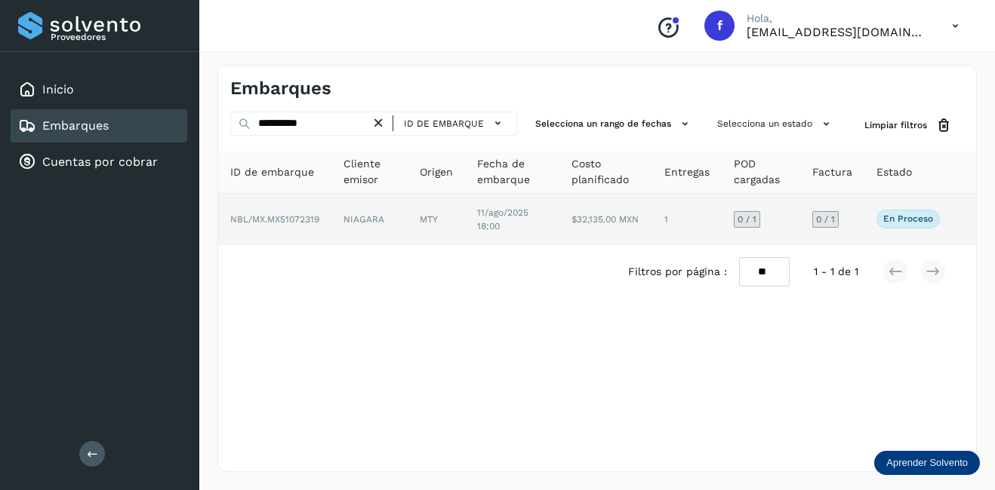
click at [407, 218] on td "NIAGARA" at bounding box center [435, 219] width 57 height 51
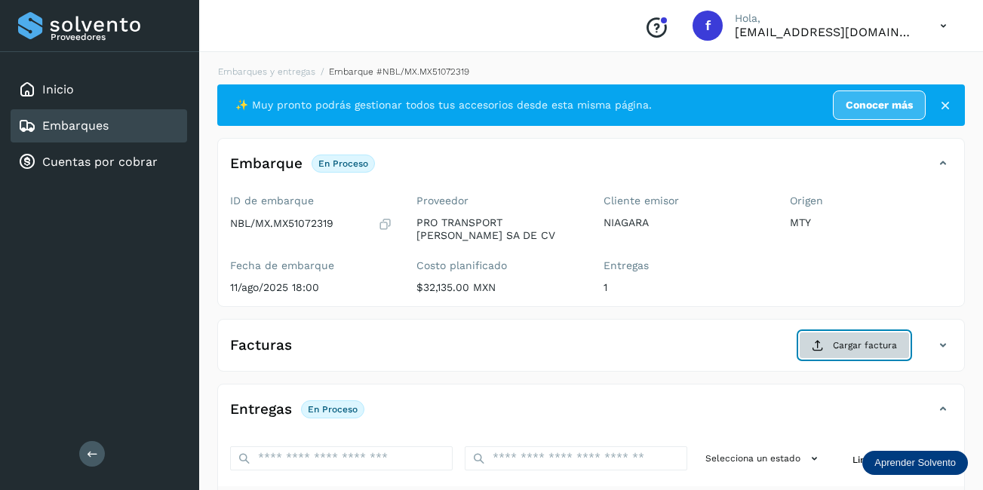
click at [861, 346] on span "Cargar factura" at bounding box center [865, 346] width 64 height 14
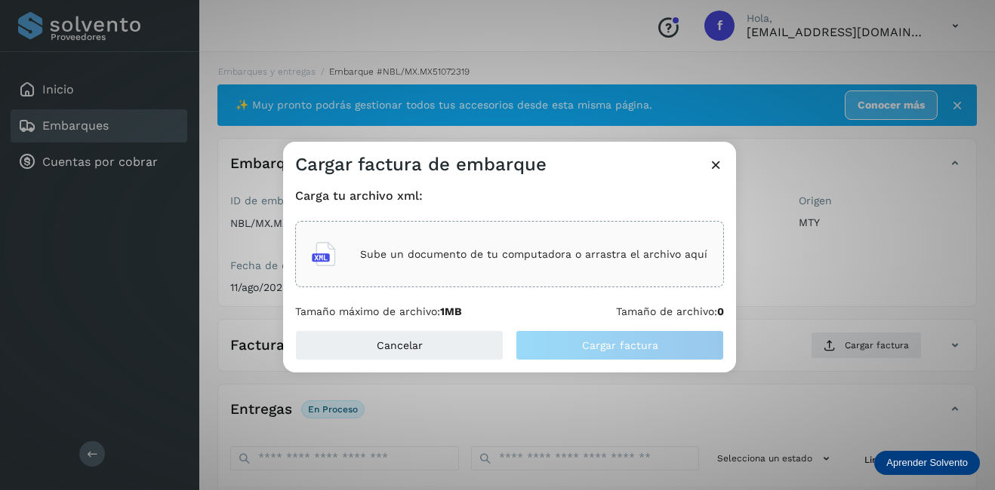
click at [353, 258] on div "Sube un documento de tu computadora o arrastra el archivo aquí" at bounding box center [509, 254] width 395 height 41
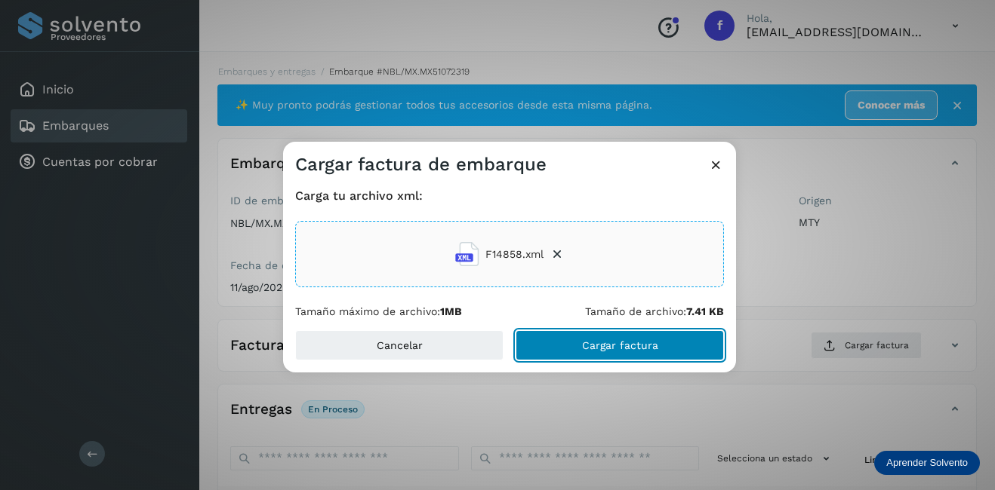
click at [654, 359] on button "Cargar factura" at bounding box center [619, 346] width 208 height 30
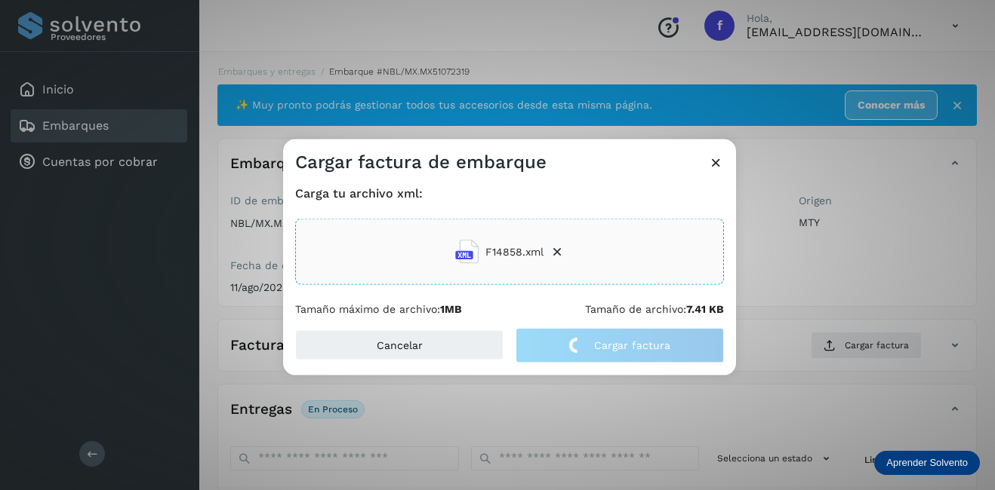
click at [838, 283] on div "Cargar factura de embarque Carga tu archivo xml: F14858.xml Tamaño máximo de ar…" at bounding box center [497, 245] width 995 height 490
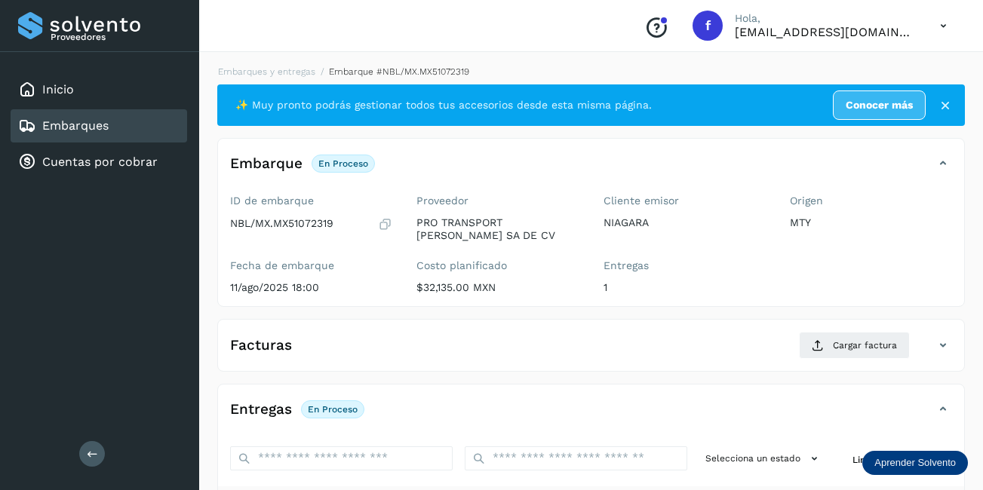
scroll to position [236, 0]
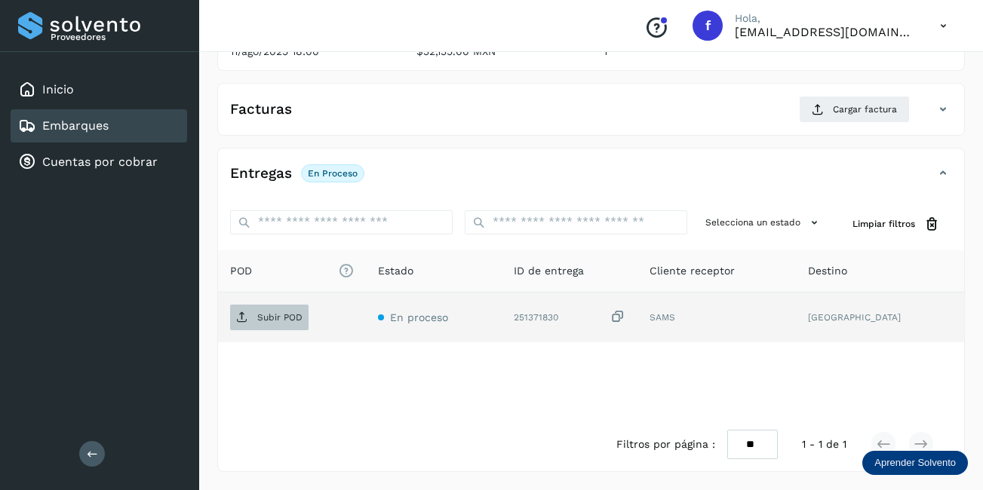
click at [245, 325] on span "Subir POD" at bounding box center [269, 318] width 78 height 24
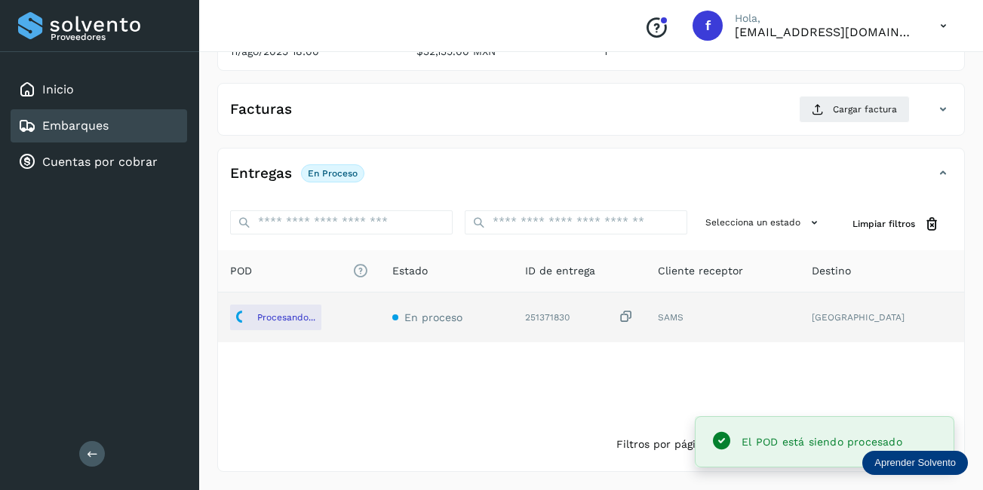
scroll to position [0, 0]
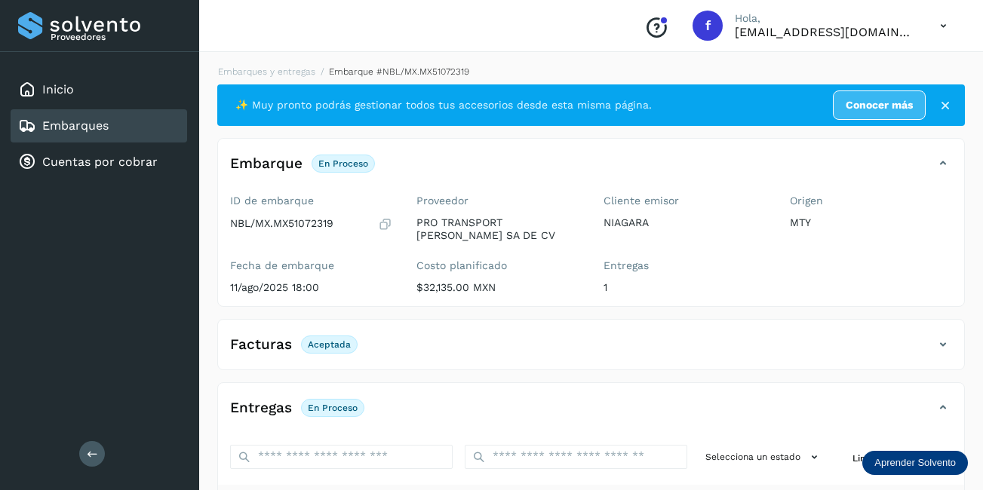
click at [74, 121] on link "Embarques" at bounding box center [75, 125] width 66 height 14
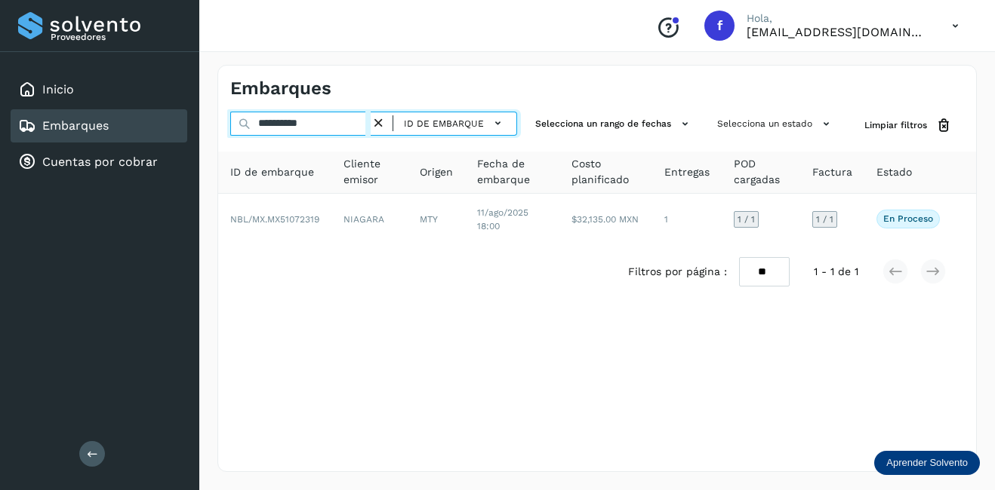
drag, startPoint x: 332, startPoint y: 125, endPoint x: 274, endPoint y: 124, distance: 58.1
click at [273, 124] on input "**********" at bounding box center [300, 124] width 140 height 24
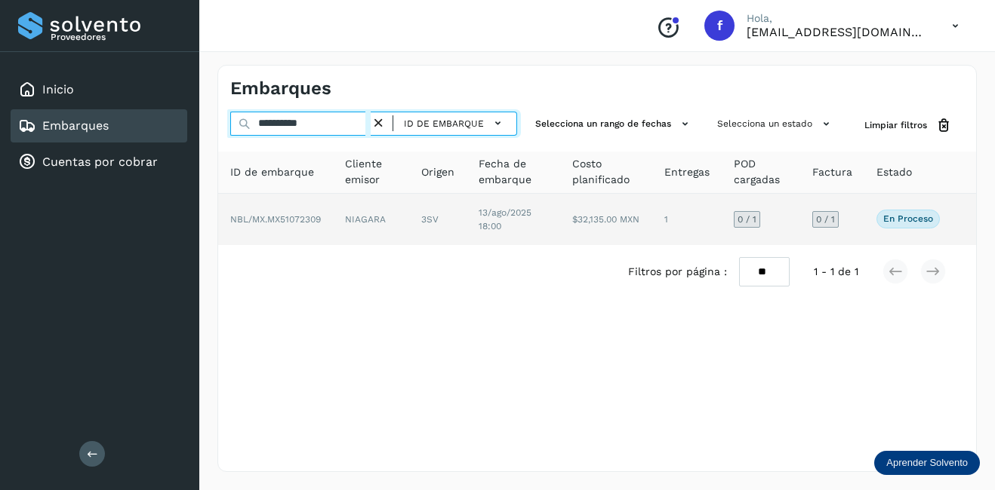
type input "**********"
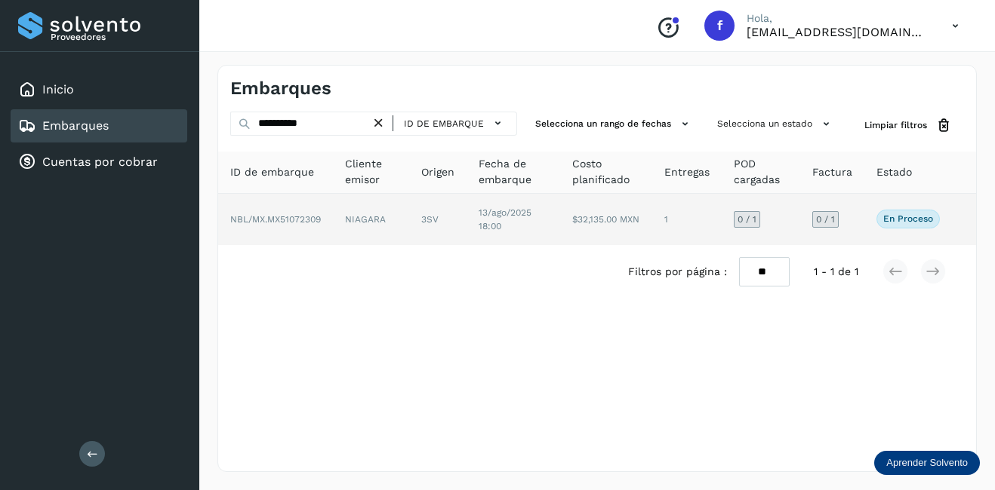
click at [307, 219] on span "NBL/MX.MX51072309" at bounding box center [275, 219] width 91 height 11
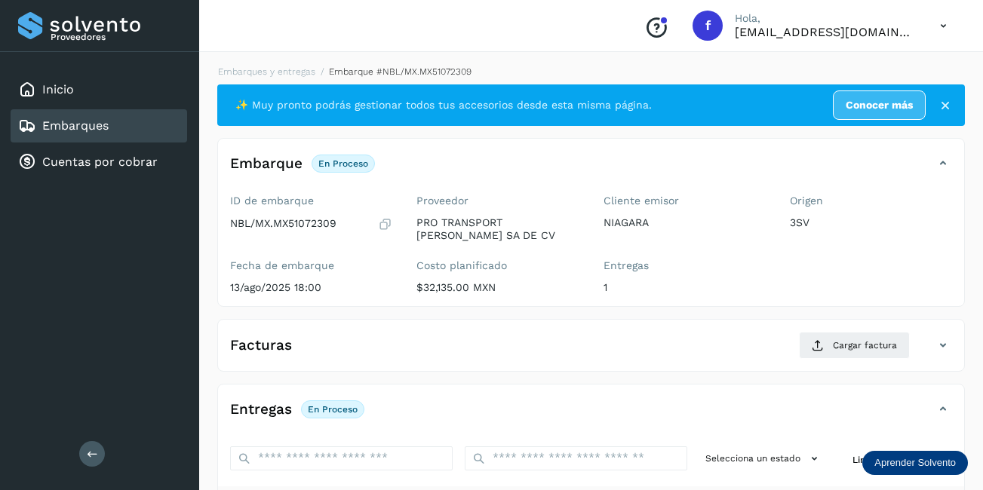
click at [87, 115] on div "Embarques" at bounding box center [99, 125] width 177 height 33
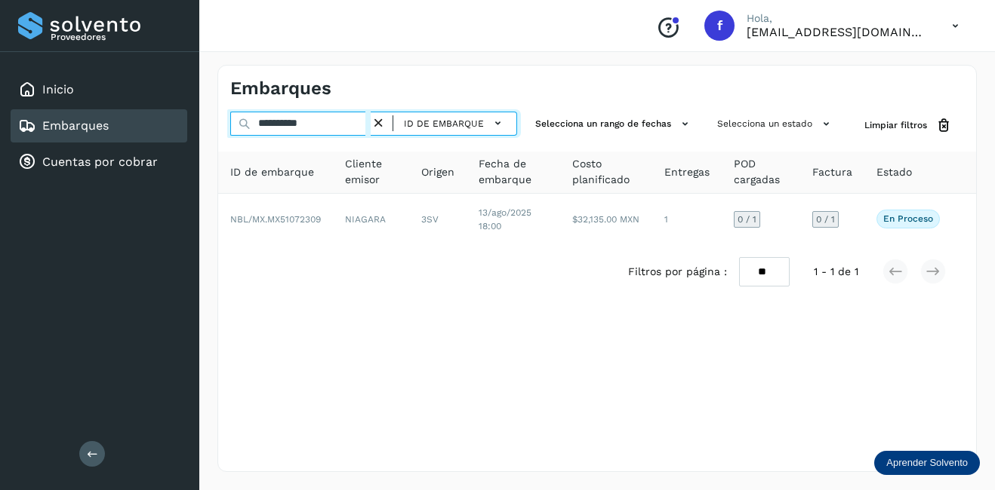
drag, startPoint x: 326, startPoint y: 125, endPoint x: 135, endPoint y: 138, distance: 191.3
click at [139, 139] on div "**********" at bounding box center [497, 245] width 995 height 490
paste input "text"
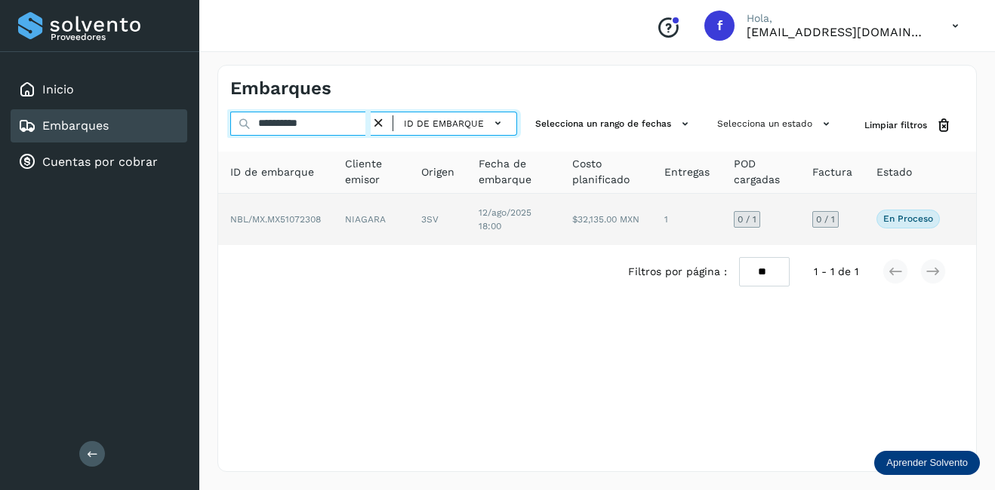
type input "**********"
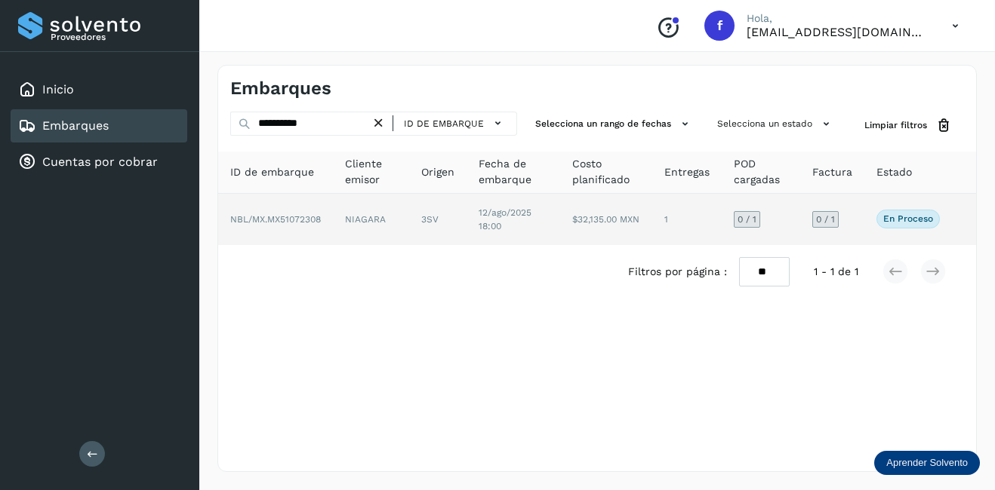
click at [409, 221] on td "NIAGARA" at bounding box center [437, 219] width 57 height 51
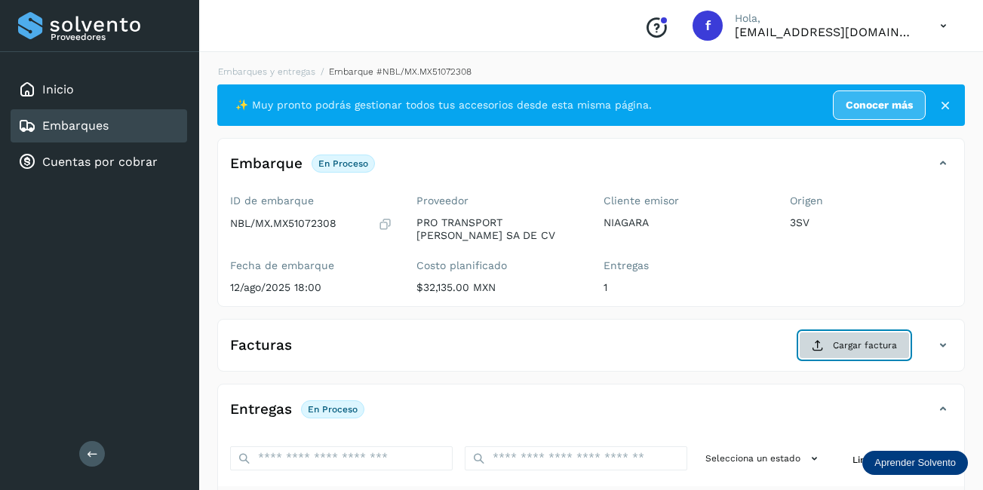
click at [853, 349] on span "Cargar factura" at bounding box center [865, 346] width 64 height 14
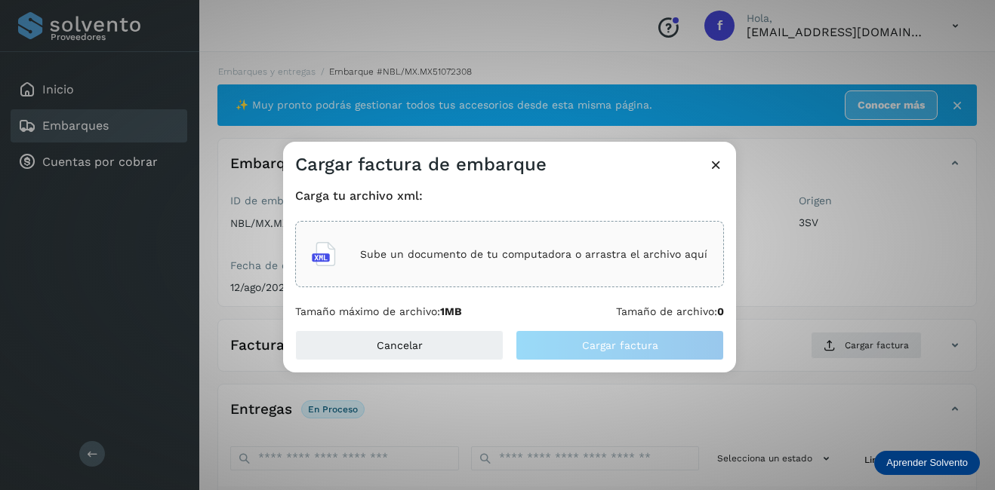
click at [349, 250] on div "Sube un documento de tu computadora o arrastra el archivo aquí" at bounding box center [509, 254] width 395 height 41
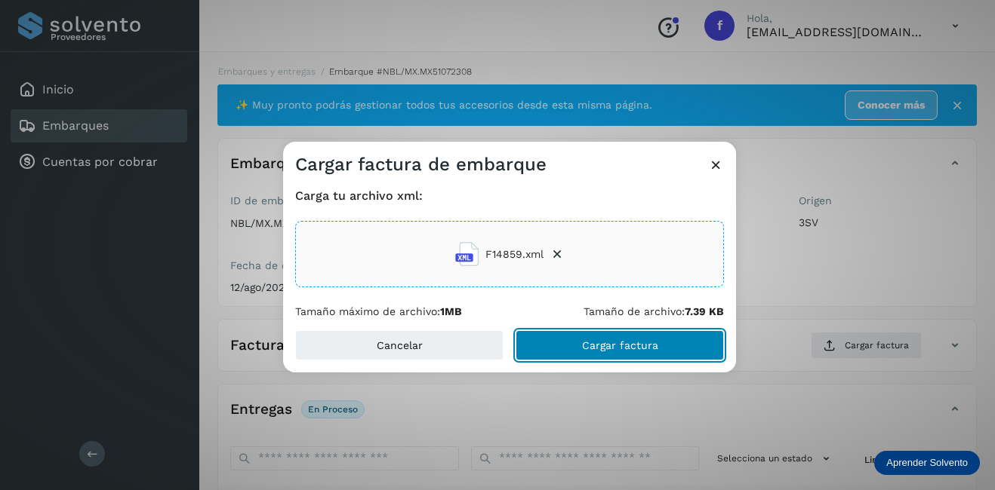
click at [661, 355] on button "Cargar factura" at bounding box center [619, 346] width 208 height 30
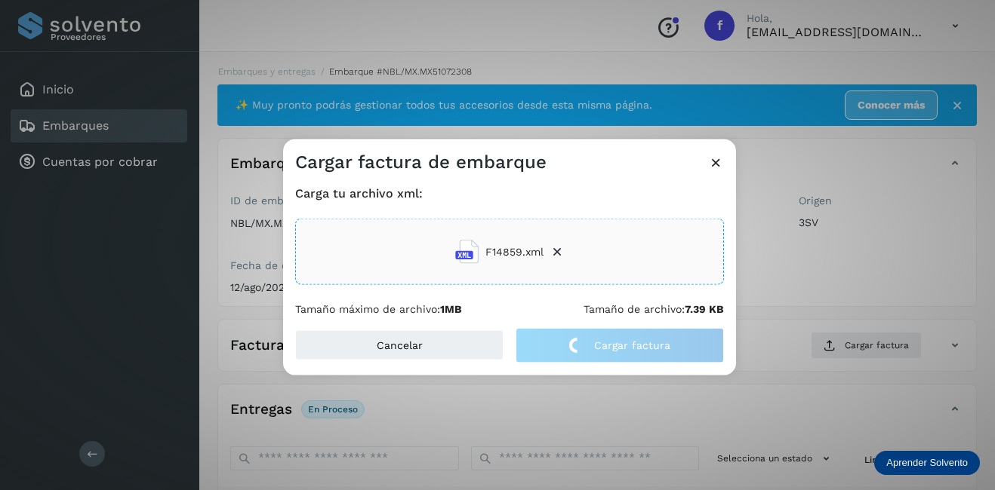
click at [781, 292] on div "Cargar factura de embarque Carga tu archivo xml: F14859.xml Tamaño máximo de ar…" at bounding box center [497, 245] width 995 height 490
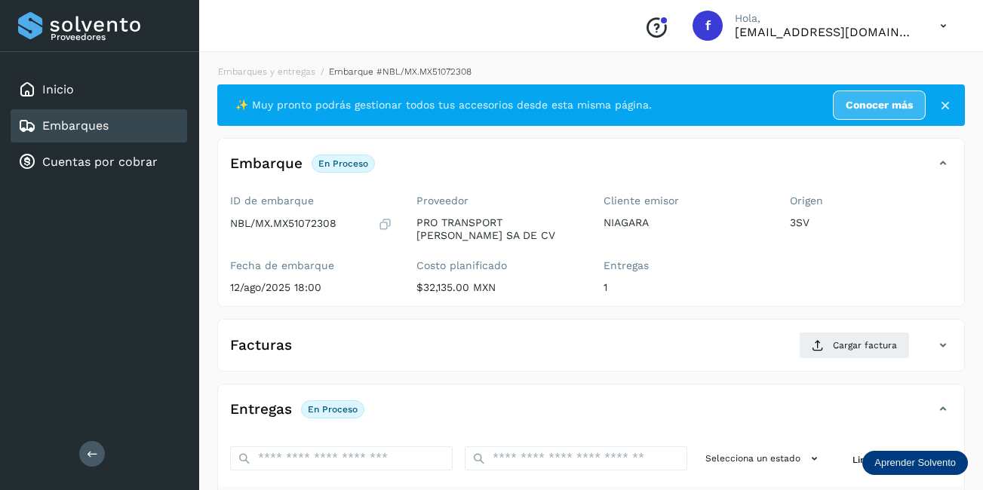
scroll to position [236, 0]
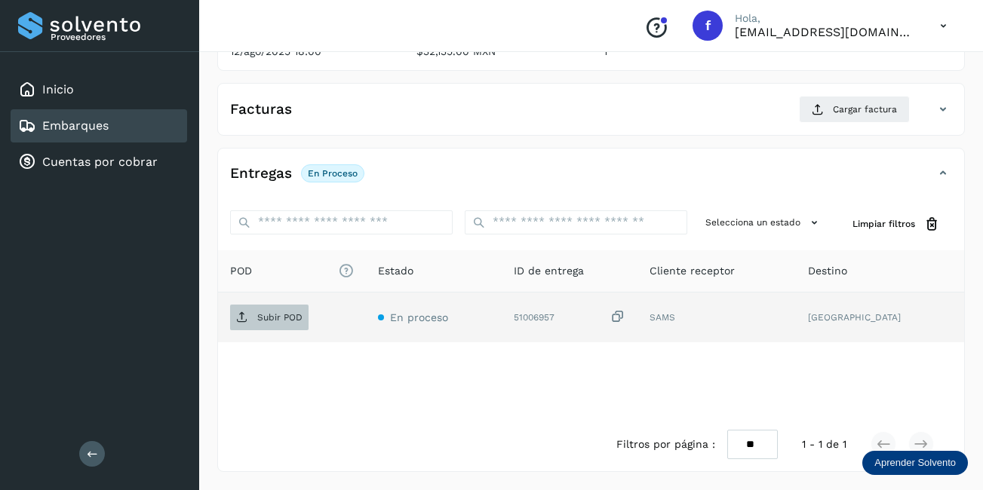
click at [269, 312] on p "Subir POD" at bounding box center [279, 317] width 45 height 11
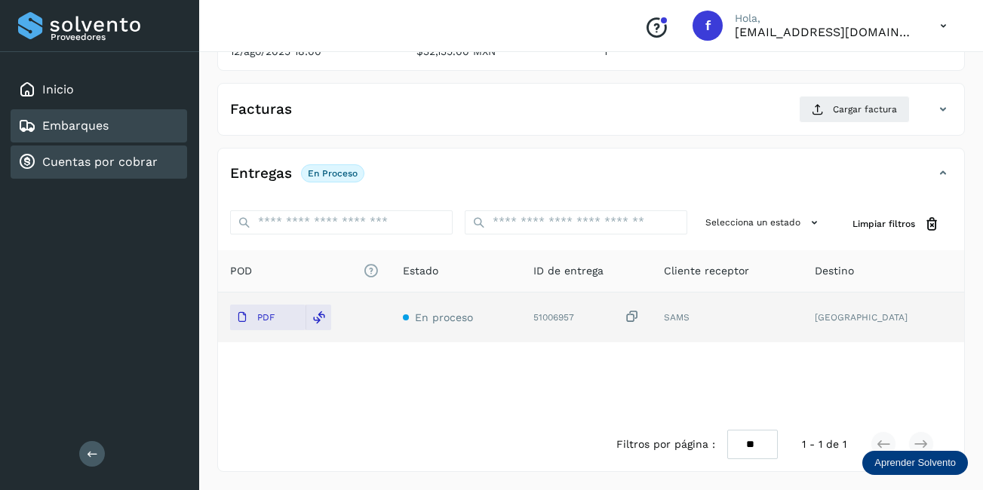
scroll to position [10, 0]
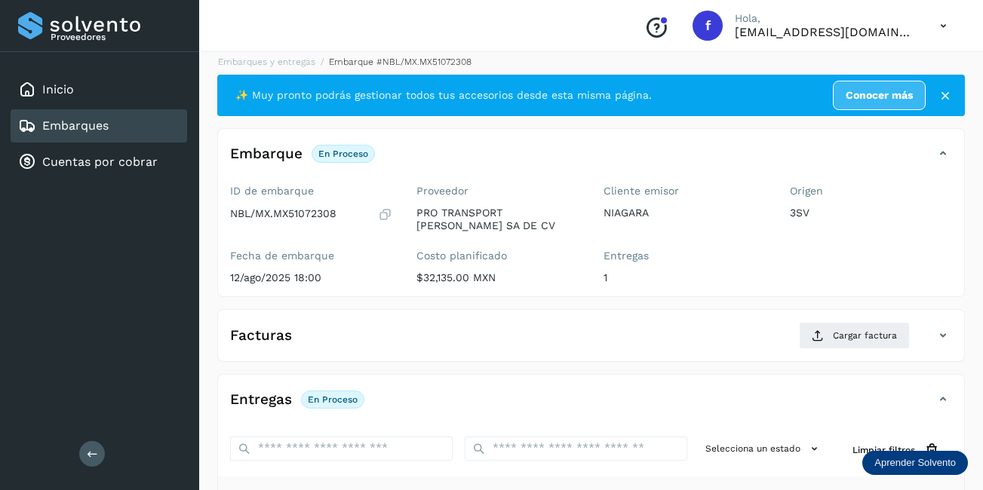
click at [118, 118] on div "Embarques" at bounding box center [99, 125] width 177 height 33
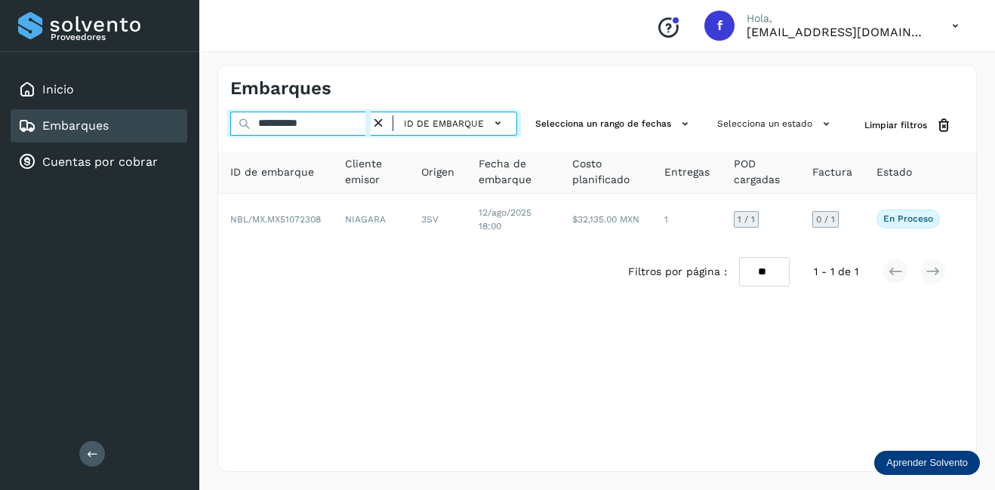
drag, startPoint x: 347, startPoint y: 123, endPoint x: 203, endPoint y: 123, distance: 144.1
click at [203, 123] on div "**********" at bounding box center [596, 269] width 795 height 444
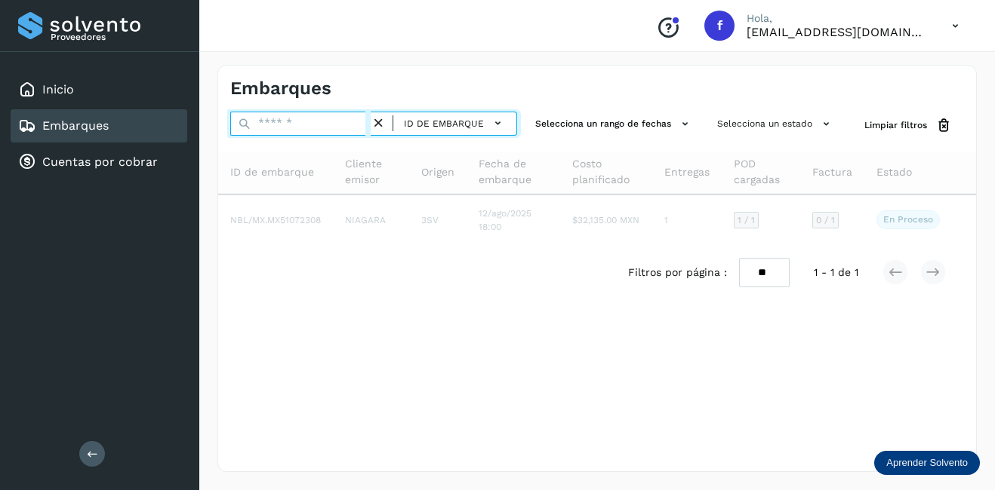
paste input "**********"
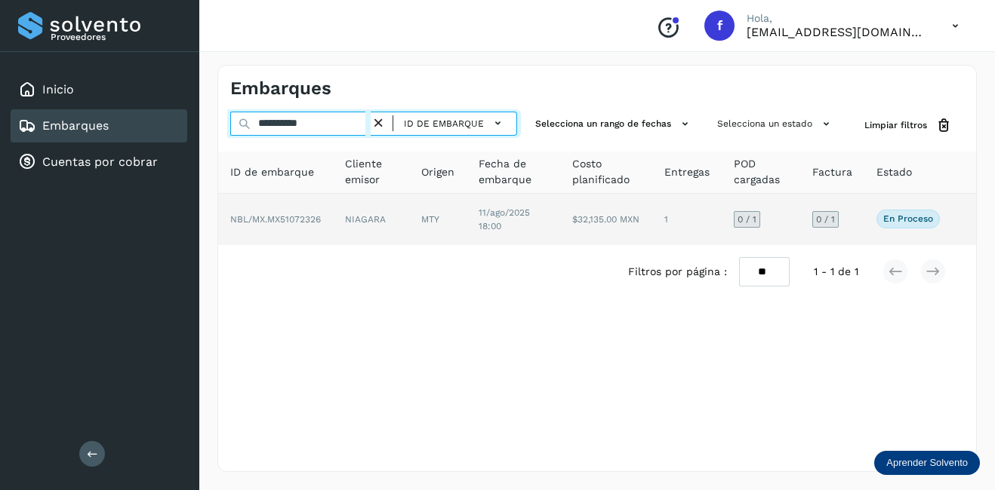
type input "**********"
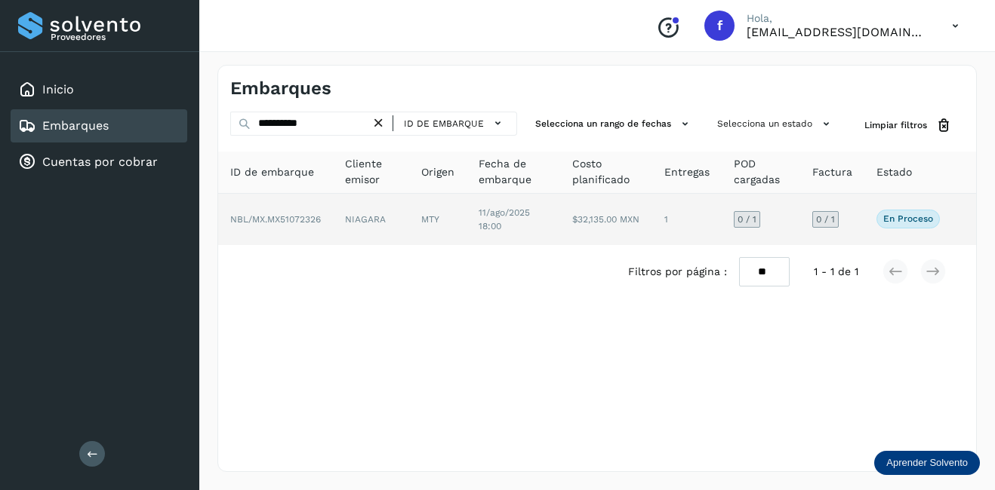
click at [409, 222] on td "NIAGARA" at bounding box center [437, 219] width 57 height 51
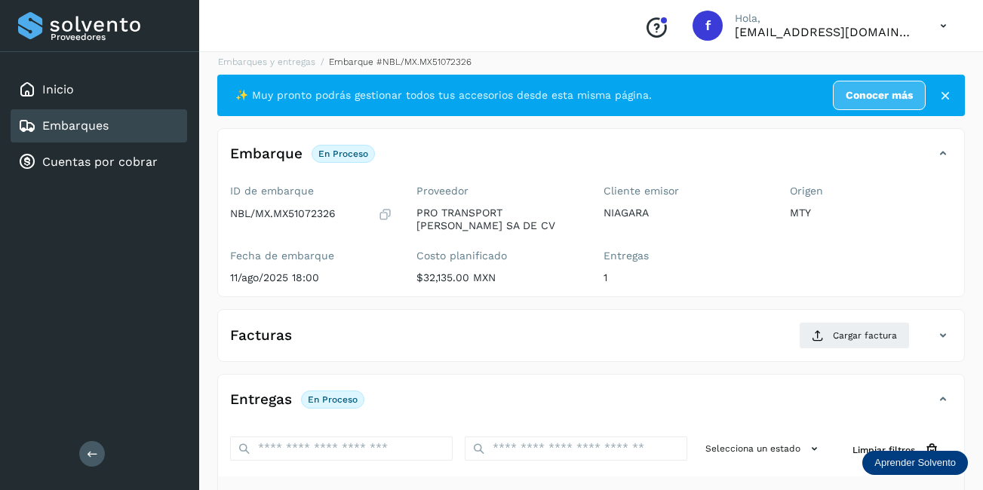
scroll to position [236, 0]
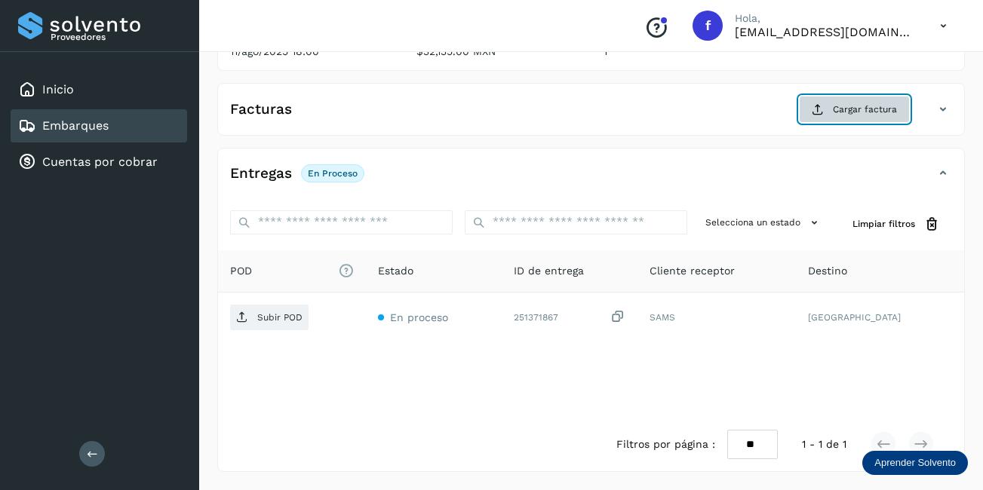
click at [841, 111] on span "Cargar factura" at bounding box center [865, 110] width 64 height 14
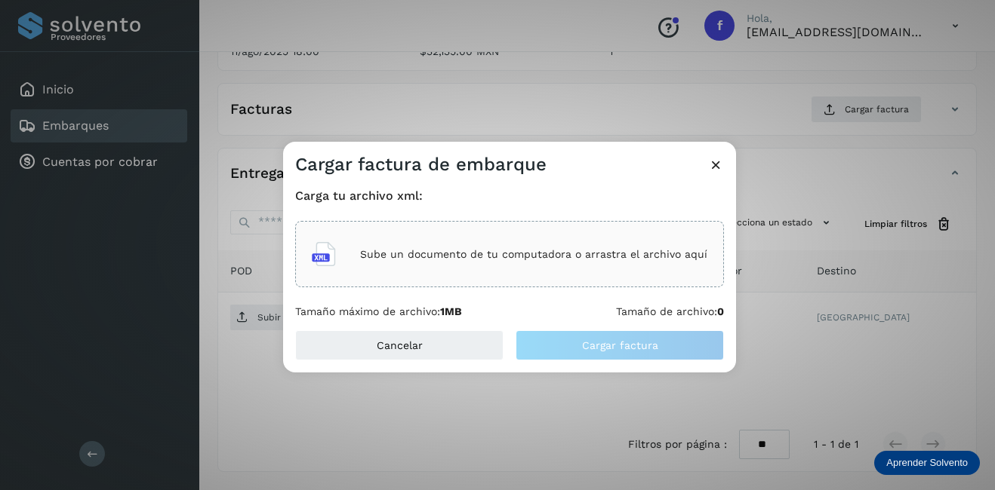
click at [476, 235] on div "Sube un documento de tu computadora o arrastra el archivo aquí" at bounding box center [509, 254] width 395 height 41
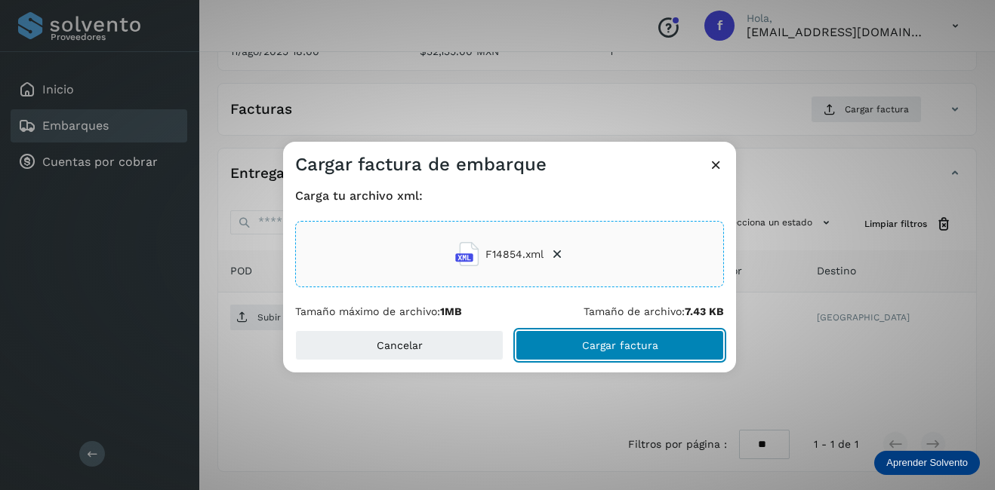
click at [632, 346] on span "Cargar factura" at bounding box center [620, 345] width 76 height 11
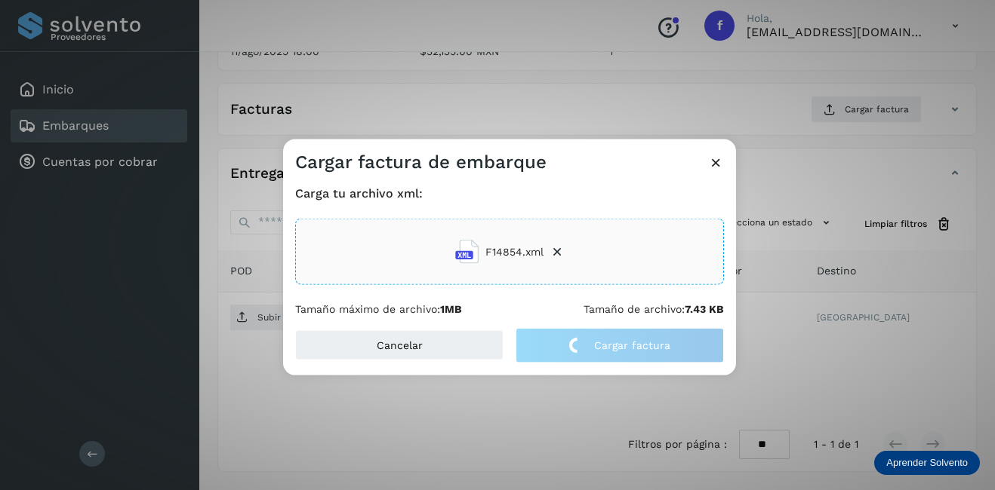
click at [803, 330] on div "Cargar factura de embarque Carga tu archivo xml: F14854.xml Tamaño máximo de ar…" at bounding box center [497, 245] width 995 height 490
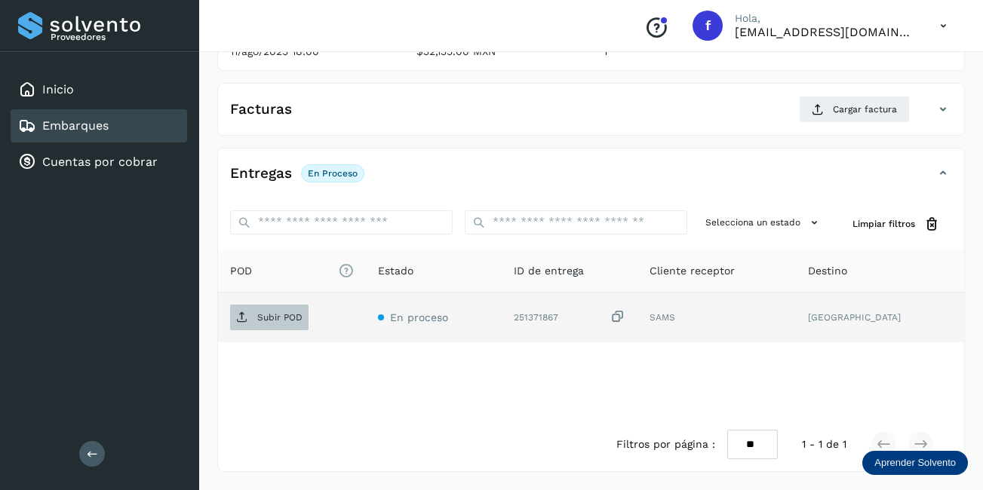
click at [291, 322] on p "Subir POD" at bounding box center [279, 317] width 45 height 11
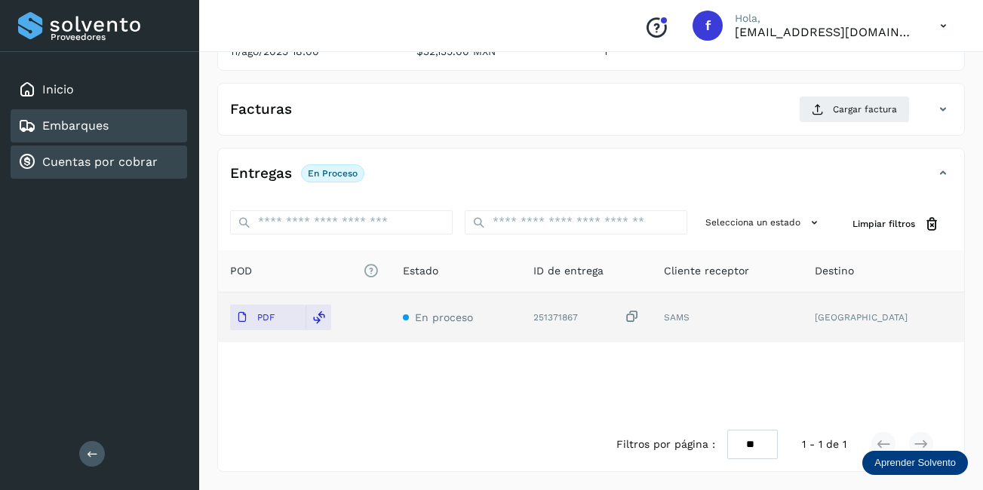
scroll to position [10, 0]
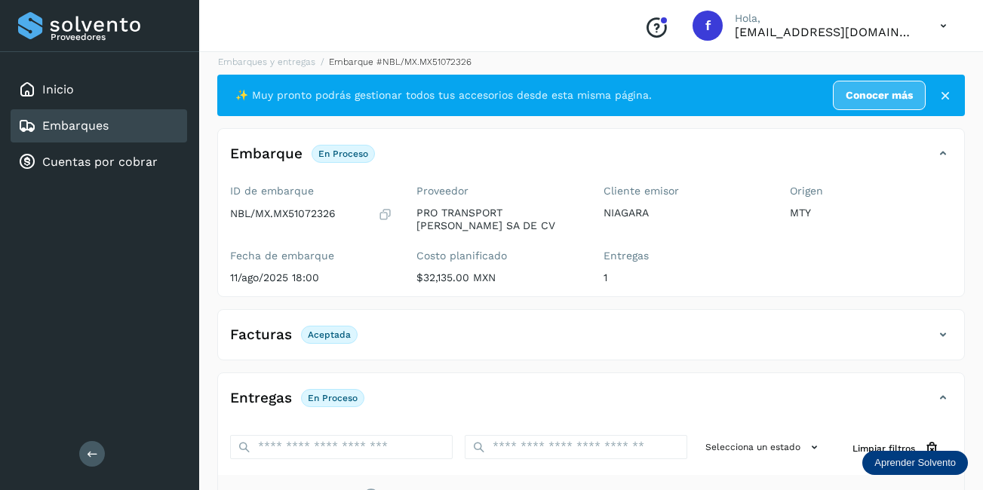
click at [109, 140] on div "Embarques" at bounding box center [99, 125] width 177 height 33
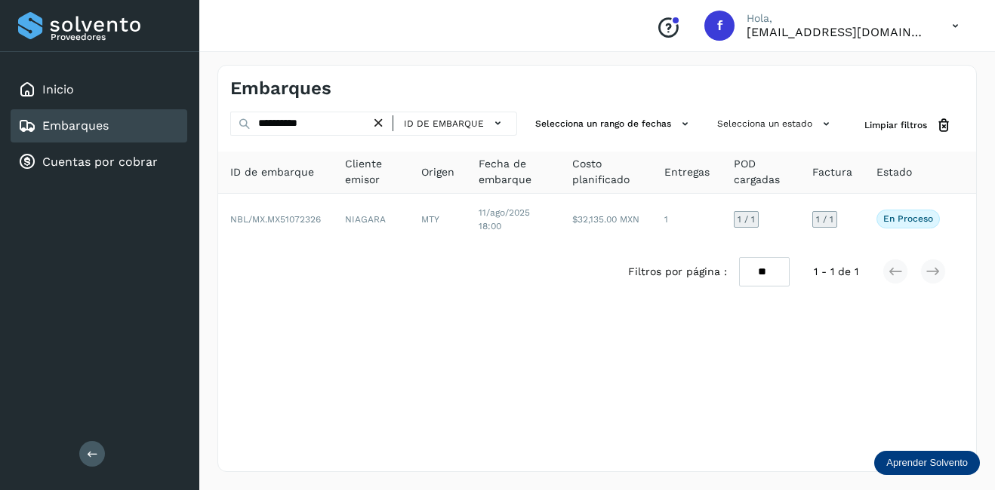
click at [378, 133] on div "ID de embarque" at bounding box center [444, 124] width 146 height 24
click at [374, 125] on icon at bounding box center [379, 123] width 16 height 16
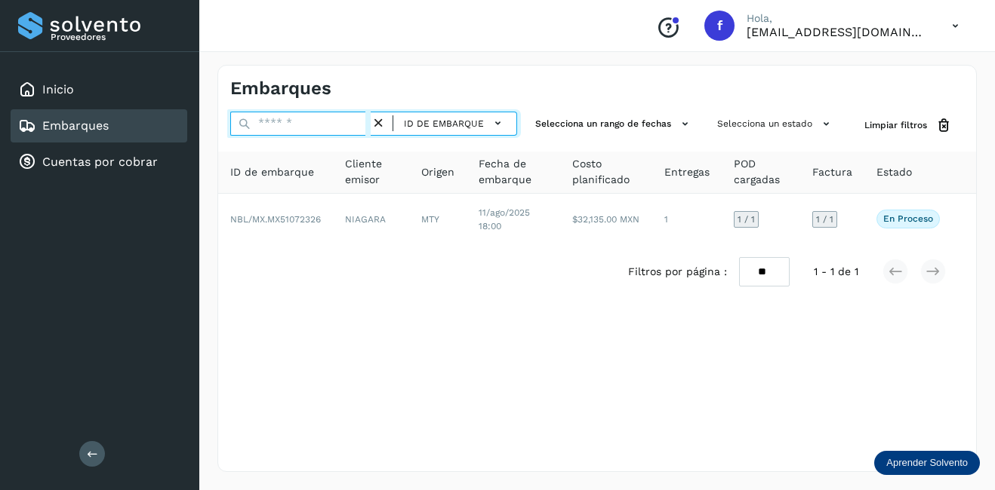
click at [310, 132] on input "text" at bounding box center [300, 124] width 140 height 24
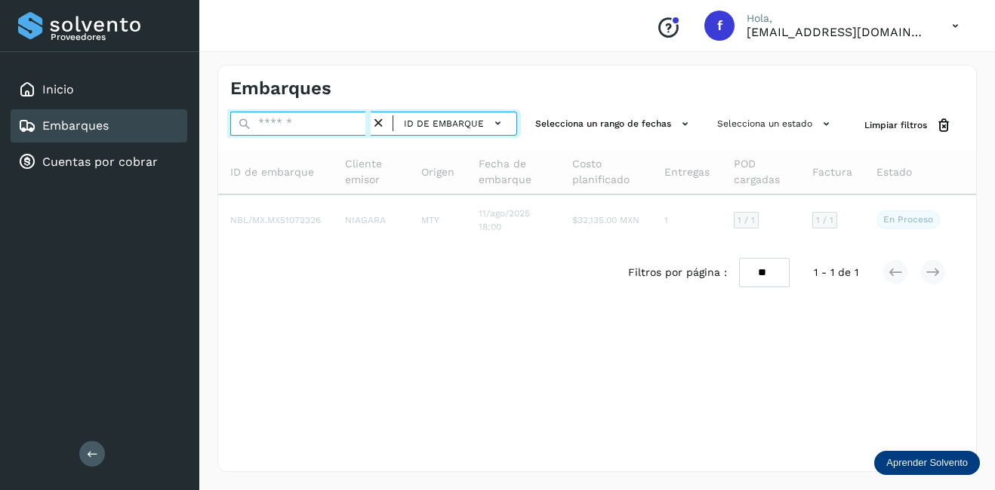
paste input "**********"
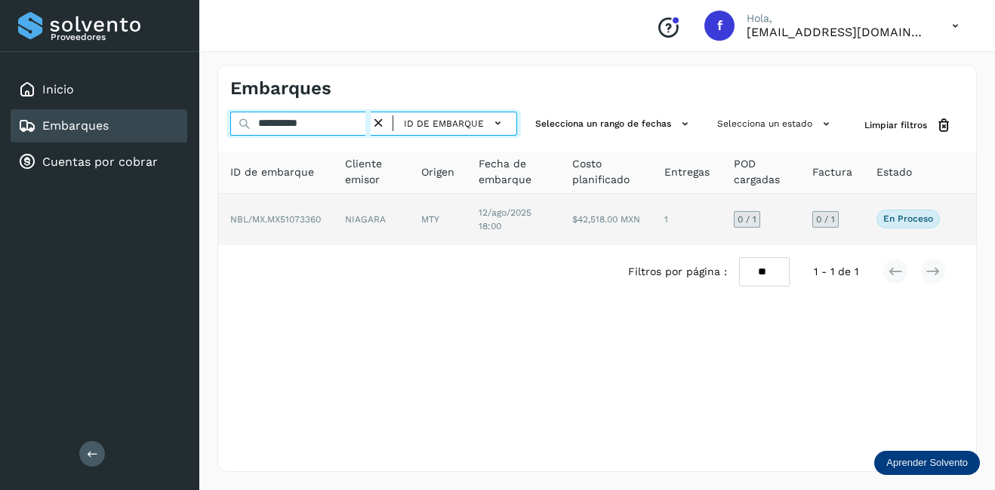
type input "**********"
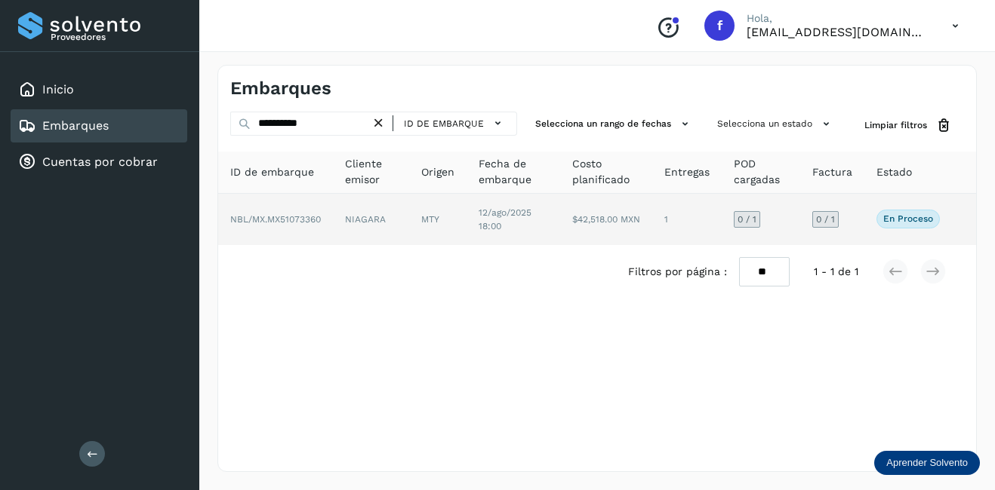
click at [466, 221] on td "MTY" at bounding box center [513, 219] width 94 height 51
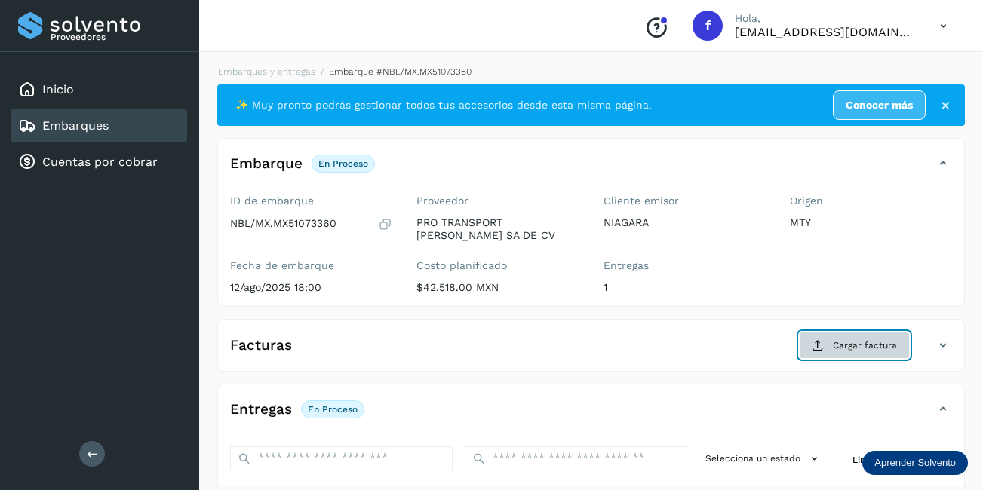
click at [870, 348] on span "Cargar factura" at bounding box center [865, 346] width 64 height 14
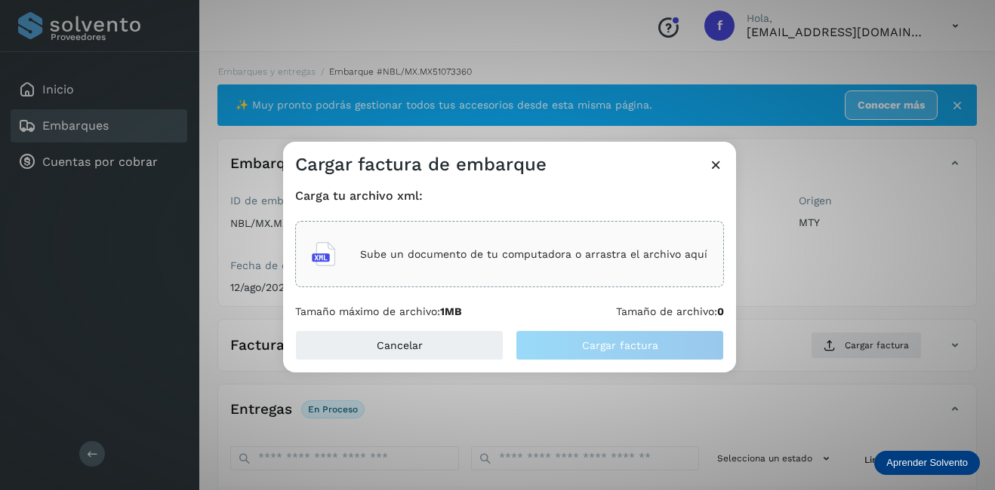
click at [443, 259] on p "Sube un documento de tu computadora o arrastra el archivo aquí" at bounding box center [533, 254] width 347 height 13
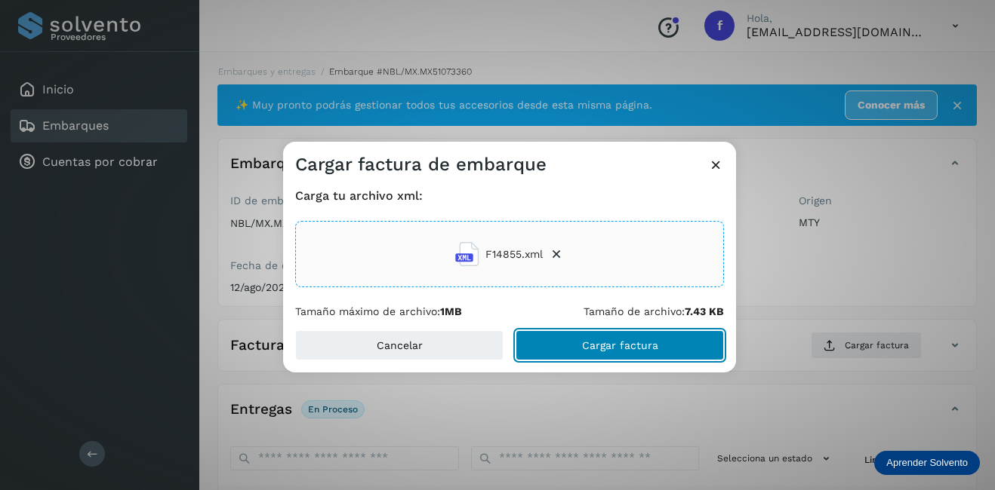
drag, startPoint x: 677, startPoint y: 342, endPoint x: 786, endPoint y: 313, distance: 112.4
click at [676, 342] on button "Cargar factura" at bounding box center [619, 346] width 208 height 30
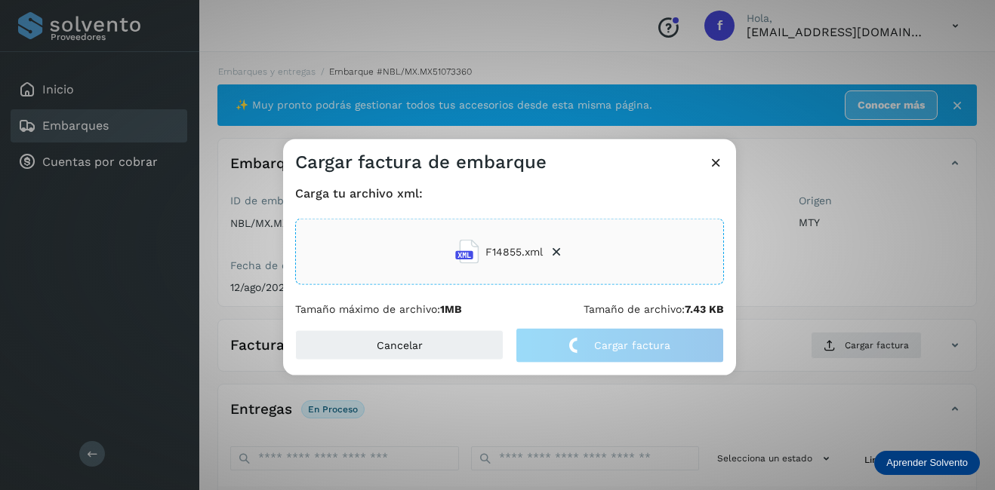
click at [783, 308] on div "Cargar factura de embarque Carga tu archivo xml: F14855.xml Tamaño máximo de ar…" at bounding box center [497, 245] width 995 height 490
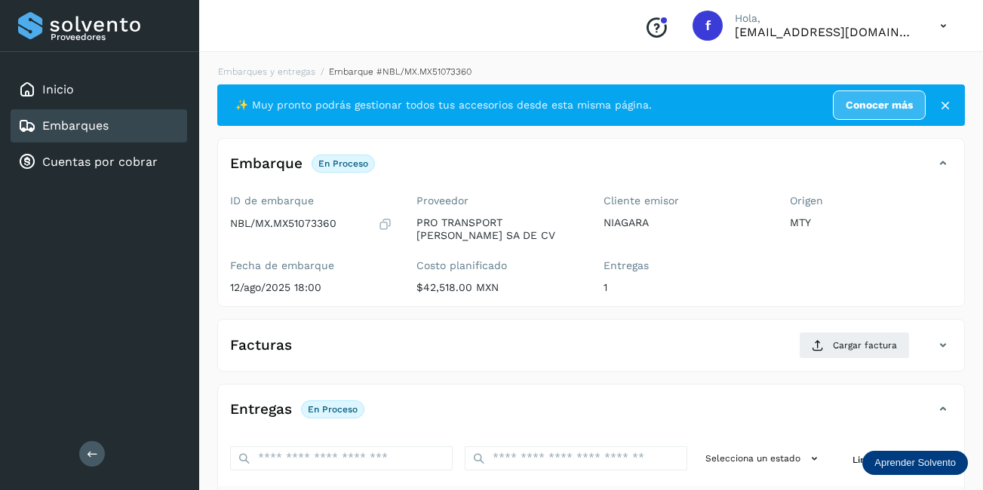
scroll to position [226, 0]
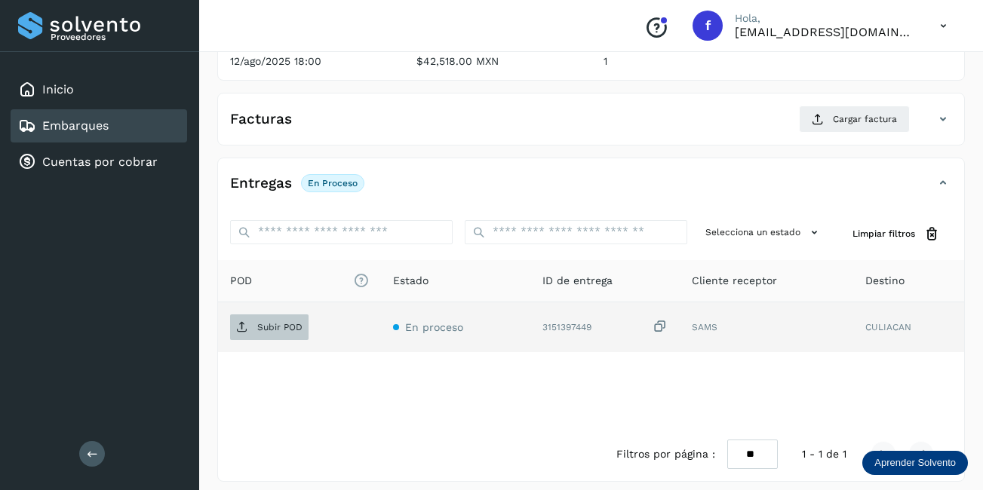
click at [292, 321] on span "Subir POD" at bounding box center [269, 327] width 78 height 24
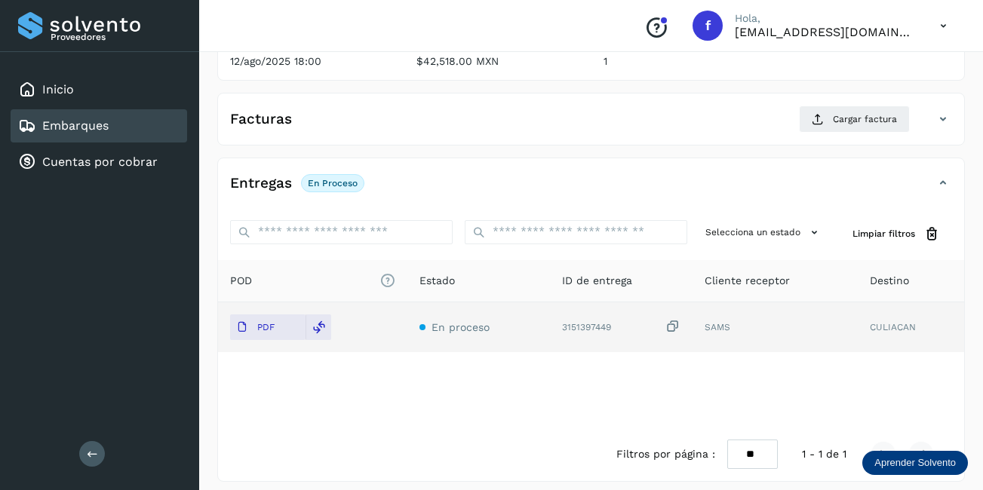
scroll to position [0, 0]
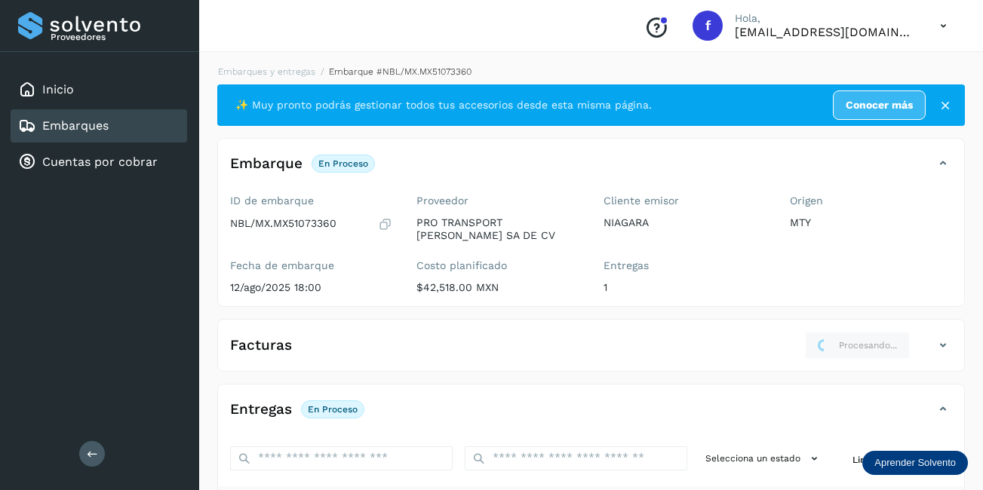
click at [108, 112] on div "Embarques" at bounding box center [99, 125] width 177 height 33
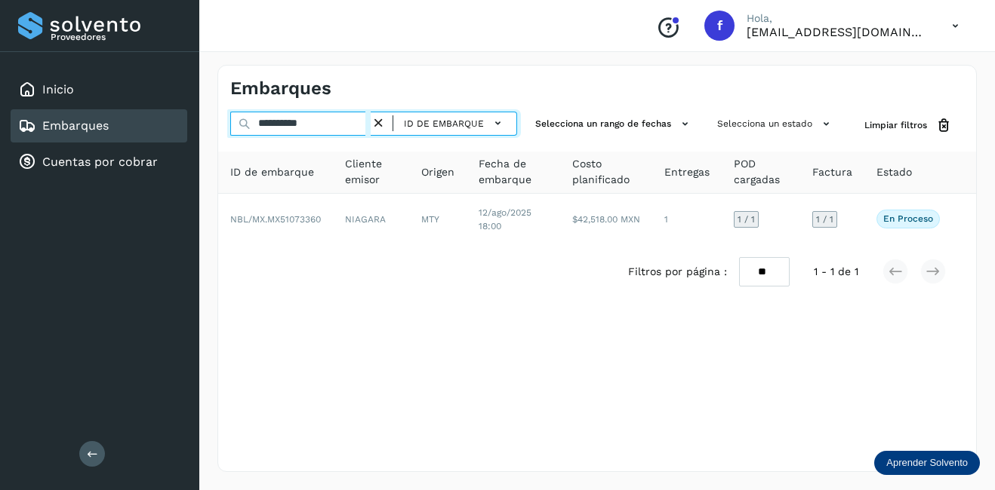
drag, startPoint x: 330, startPoint y: 131, endPoint x: 269, endPoint y: 137, distance: 60.7
click at [269, 137] on div "**********" at bounding box center [373, 126] width 287 height 28
type input "*"
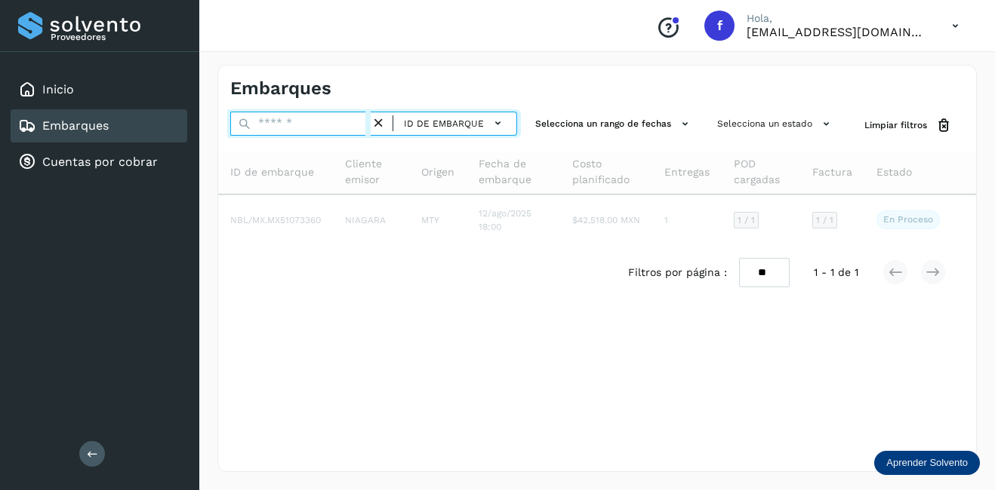
paste input "**********"
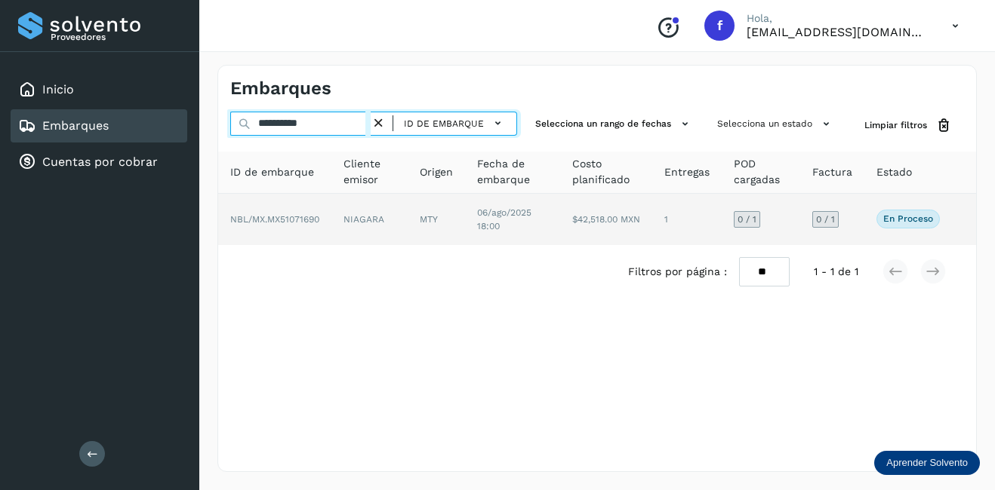
type input "**********"
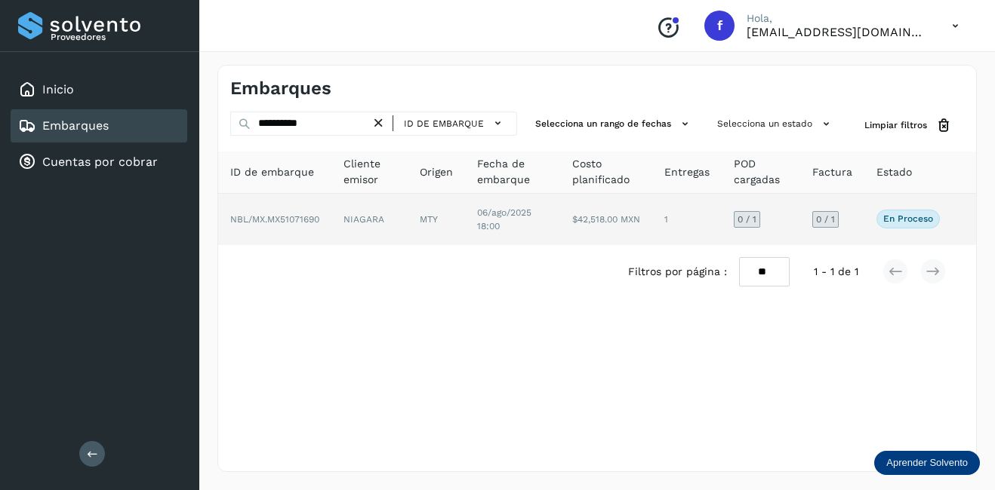
click at [407, 225] on td "NIAGARA" at bounding box center [435, 219] width 57 height 51
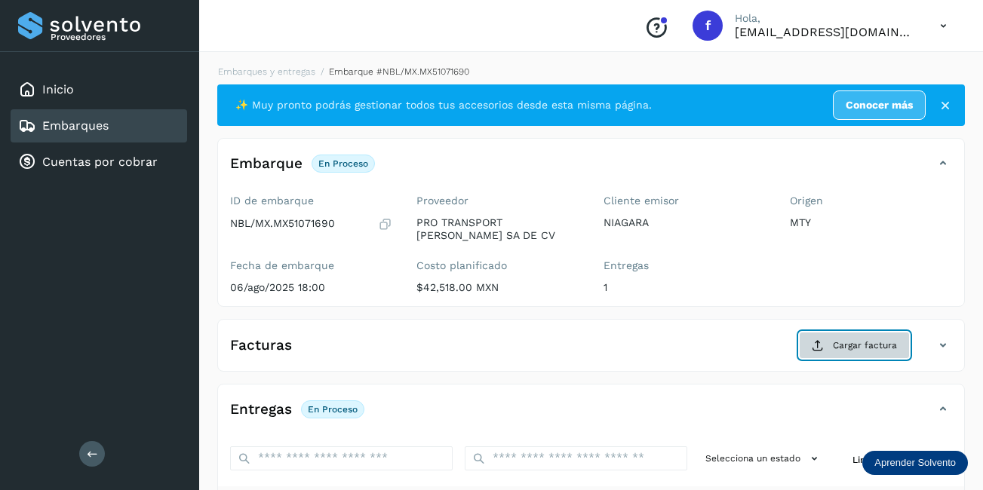
click at [865, 342] on span "Cargar factura" at bounding box center [865, 346] width 64 height 14
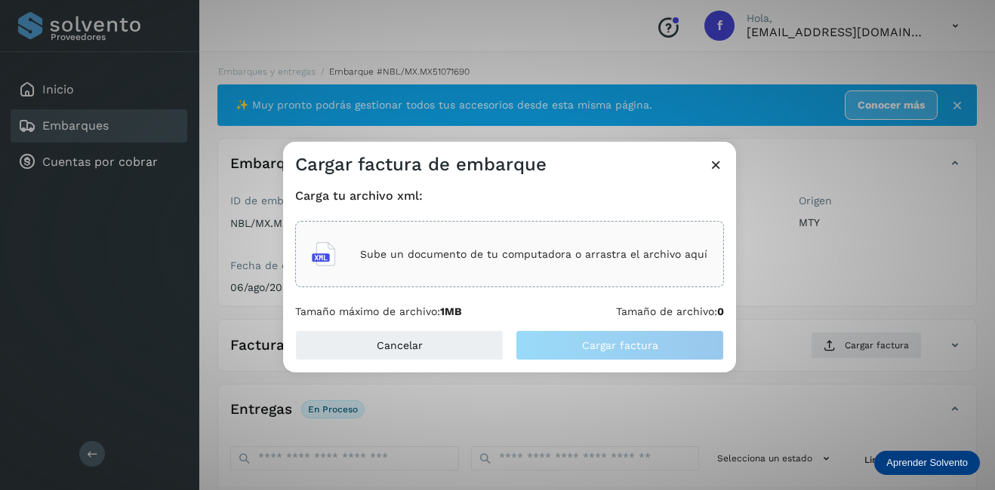
click at [472, 259] on p "Sube un documento de tu computadora o arrastra el archivo aquí" at bounding box center [533, 254] width 347 height 13
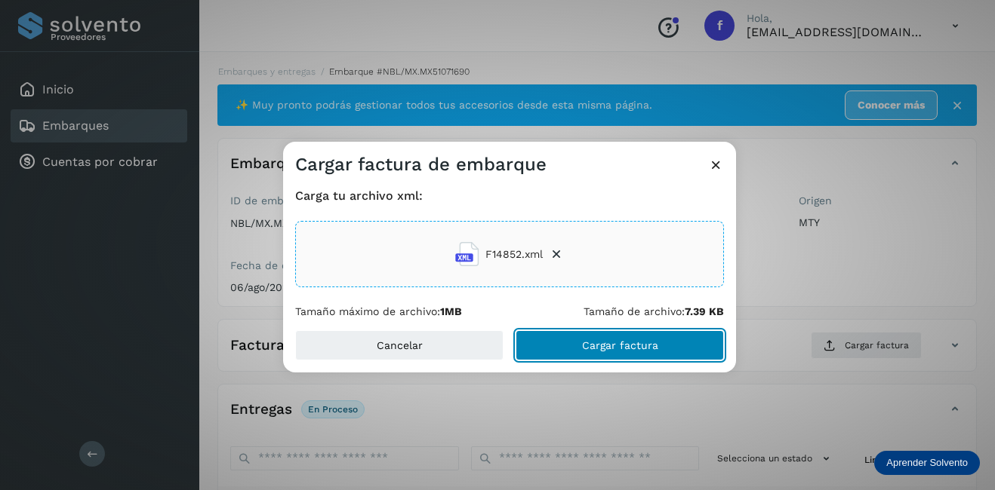
click at [598, 356] on button "Cargar factura" at bounding box center [619, 346] width 208 height 30
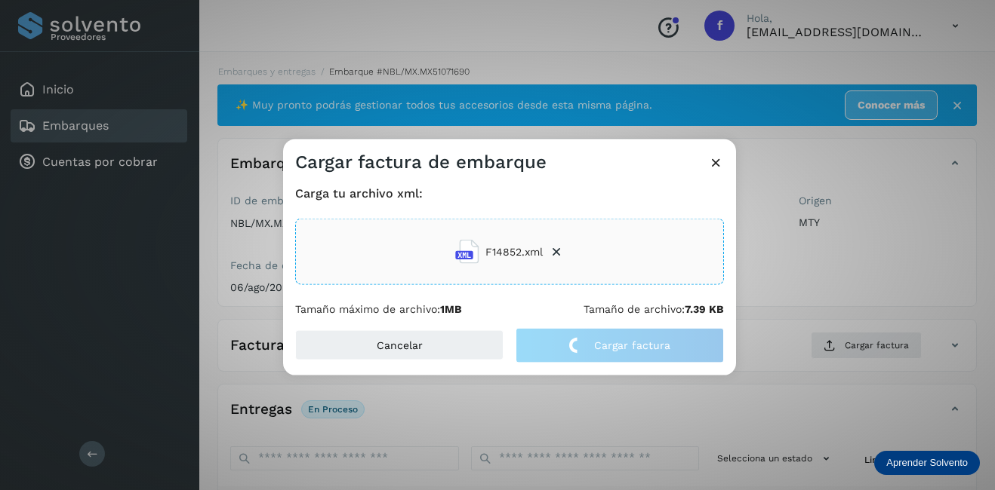
drag, startPoint x: 829, startPoint y: 279, endPoint x: 576, endPoint y: 305, distance: 254.1
click at [826, 275] on div "Cargar factura de embarque Carga tu archivo xml: F14852.xml Tamaño máximo de ar…" at bounding box center [497, 245] width 995 height 490
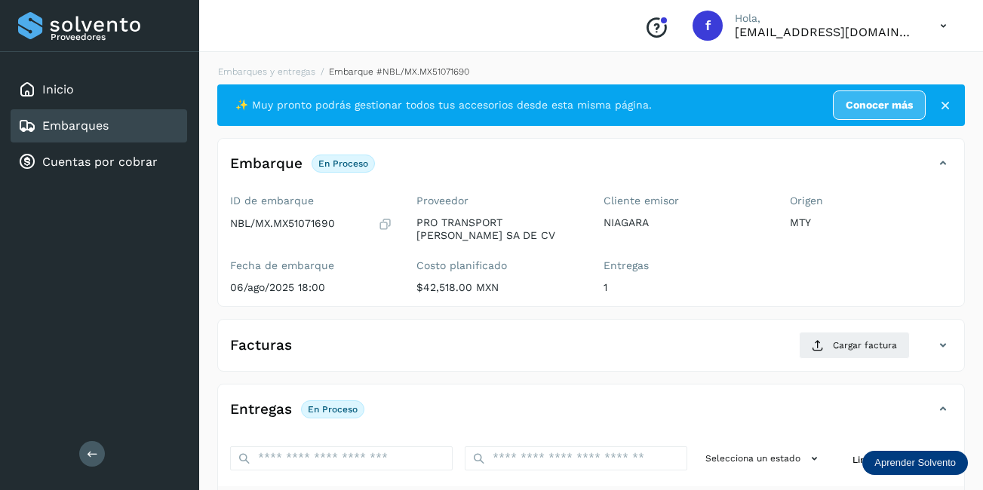
scroll to position [226, 0]
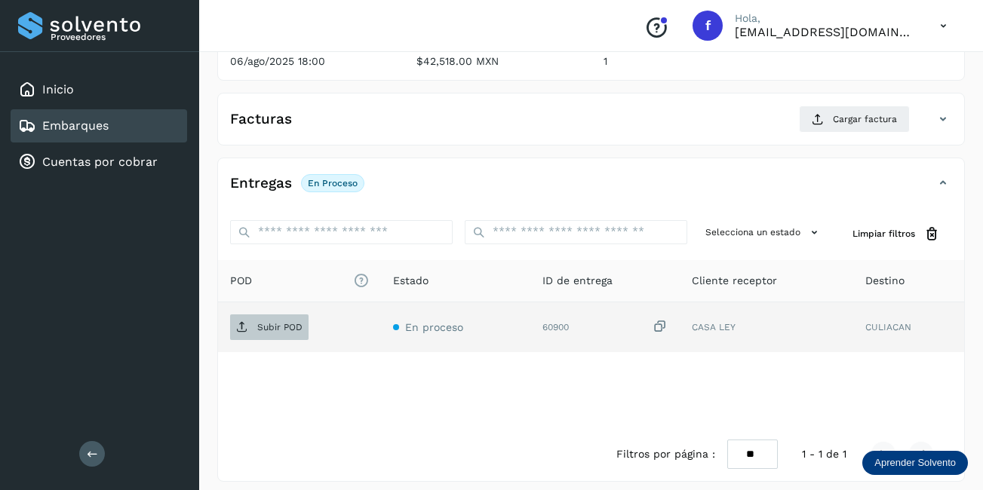
click at [296, 315] on span "Subir POD" at bounding box center [269, 327] width 78 height 24
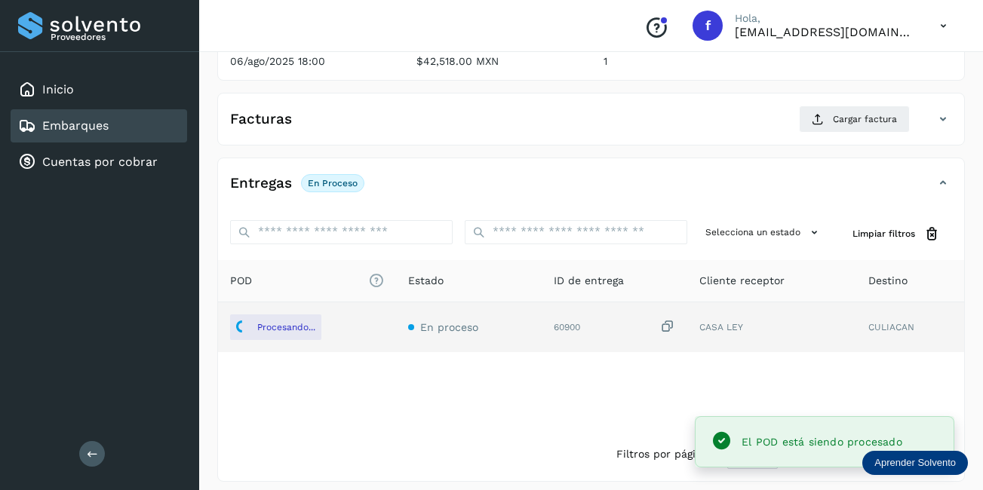
scroll to position [75, 0]
